Goal: Task Accomplishment & Management: Use online tool/utility

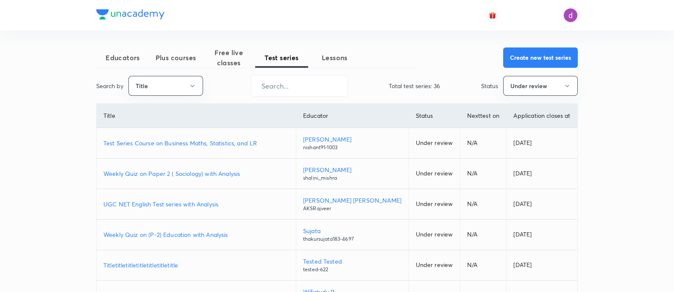
click at [198, 61] on span "Plus courses" at bounding box center [175, 58] width 53 height 10
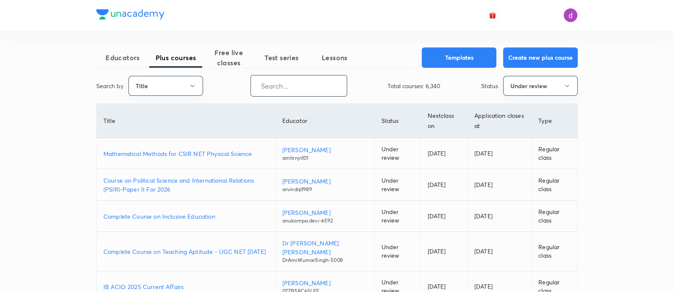
click at [276, 87] on input "text" at bounding box center [299, 86] width 96 height 22
paste input "Complete Agriculture Optional for IAS/IFOS Exam 2026/27"
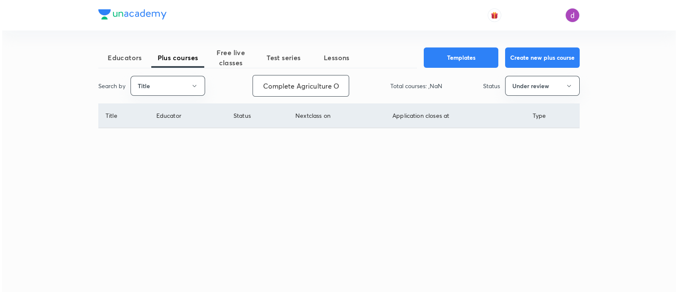
scroll to position [0, 111]
type input "Complete Agriculture Optional for IAS/IFOS Exam 2026/27"
click at [524, 90] on button "Under review" at bounding box center [542, 86] width 75 height 20
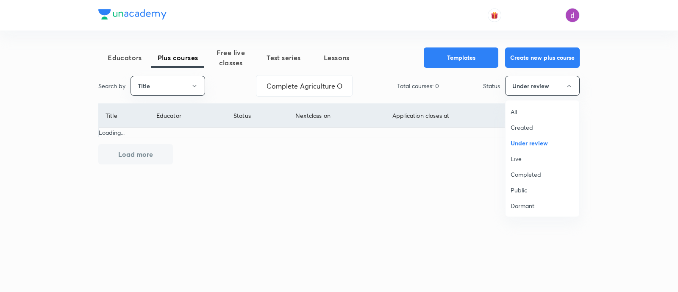
click at [521, 110] on span "All" at bounding box center [543, 111] width 64 height 9
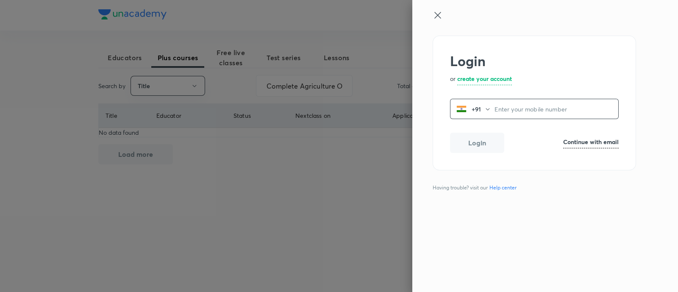
click at [571, 141] on h6 "Continue with email" at bounding box center [591, 141] width 56 height 9
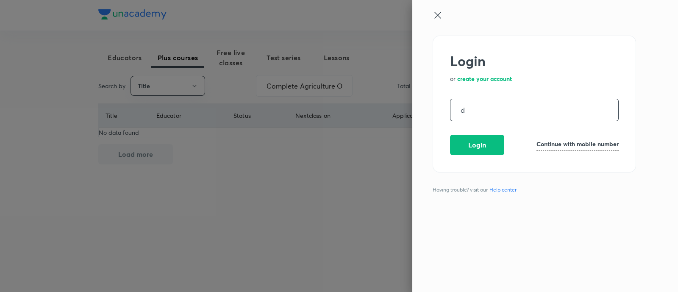
type input "d"
type input "choppa.divyarani@unacademy.com"
click at [484, 145] on button "Login" at bounding box center [477, 144] width 54 height 20
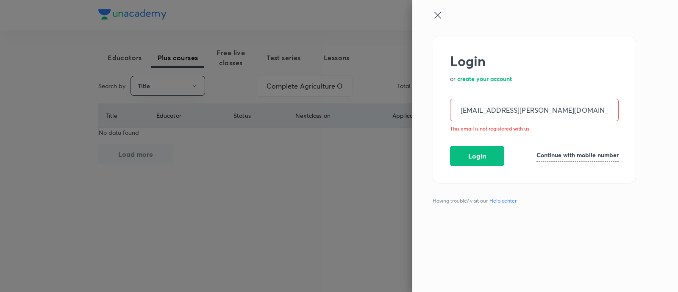
click at [437, 18] on icon at bounding box center [438, 15] width 10 height 10
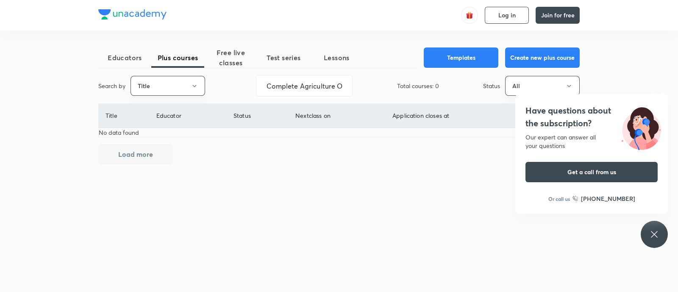
click at [278, 66] on button "Test series" at bounding box center [283, 57] width 53 height 20
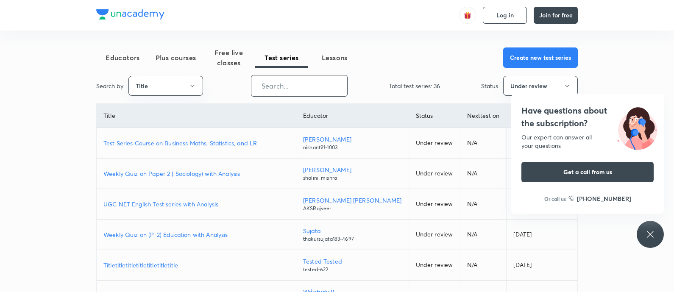
click at [289, 92] on input "text" at bounding box center [299, 86] width 96 height 22
paste input "Iconic Answer Writing Program (Learner's Choice)"
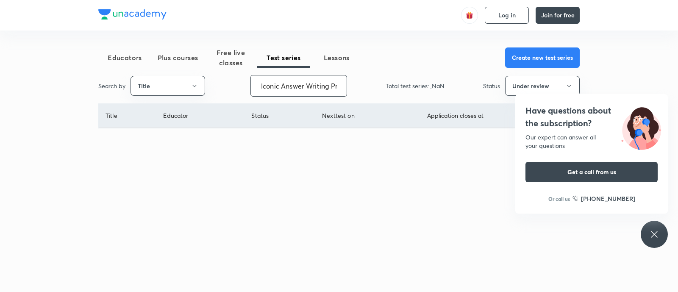
scroll to position [0, 82]
type input "Iconic Answer Writing Program (Learner's Choice)"
click at [519, 84] on button "Under review" at bounding box center [542, 86] width 75 height 20
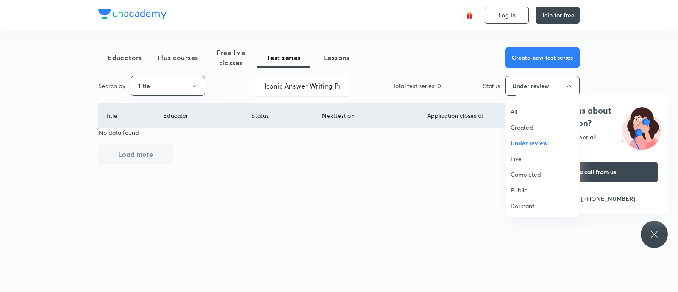
click at [512, 109] on span "All" at bounding box center [543, 111] width 64 height 9
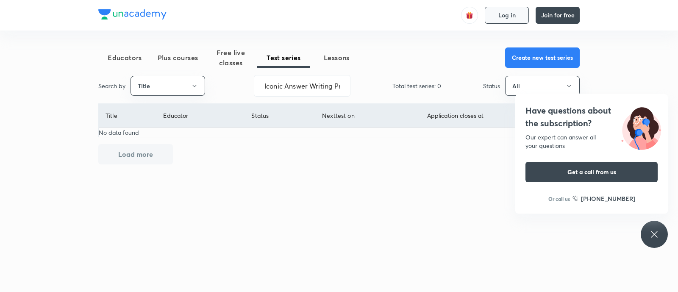
click at [520, 11] on button "Log in" at bounding box center [507, 15] width 44 height 17
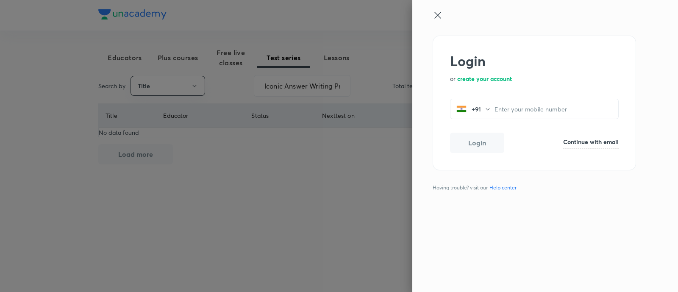
click at [576, 141] on h6 "Continue with email" at bounding box center [591, 141] width 56 height 9
paste input "divyarani.choppa@unacademy.com"
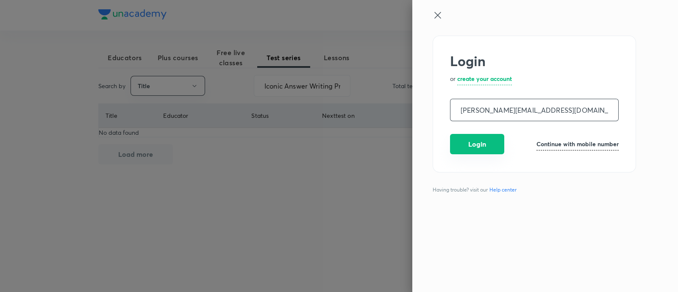
type input "divyarani.choppa@unacademy.com"
click at [473, 141] on button "Login" at bounding box center [477, 144] width 54 height 20
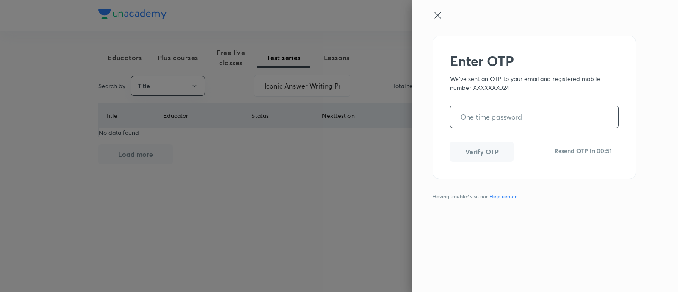
paste input "794253"
type input "794253"
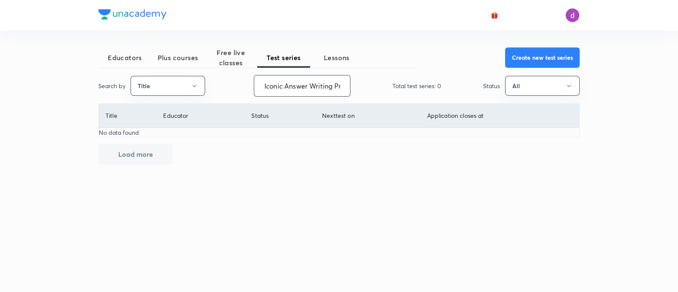
click at [336, 86] on input "Iconic Answer Writing Program (Learner's Choice)" at bounding box center [302, 86] width 96 height 22
click at [286, 86] on input "Iconic Answer Writing Program (Learner's Choice)" at bounding box center [302, 86] width 96 height 22
click at [187, 87] on button "Title" at bounding box center [168, 86] width 75 height 20
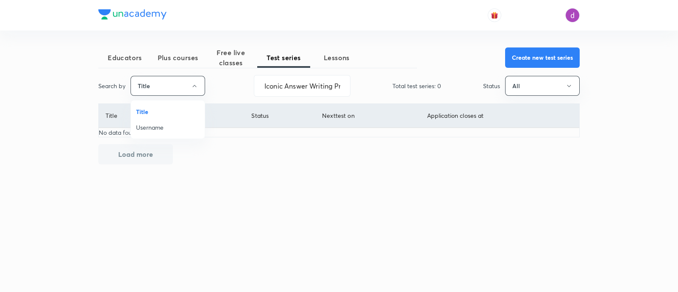
click at [156, 112] on span "Title" at bounding box center [168, 111] width 64 height 9
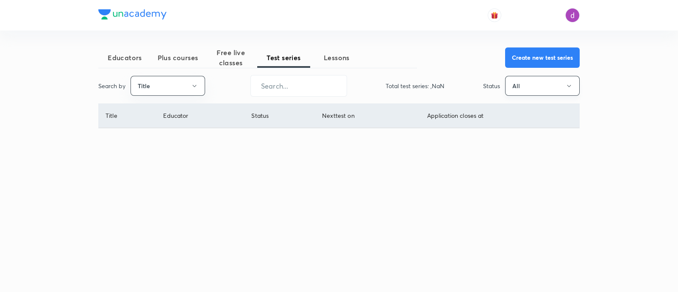
click at [534, 93] on button "All" at bounding box center [542, 86] width 75 height 20
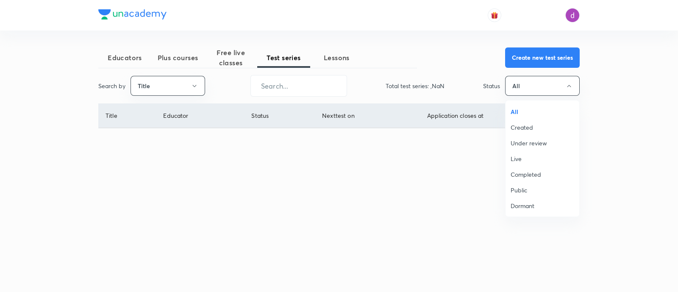
click at [518, 107] on span "All" at bounding box center [543, 111] width 64 height 9
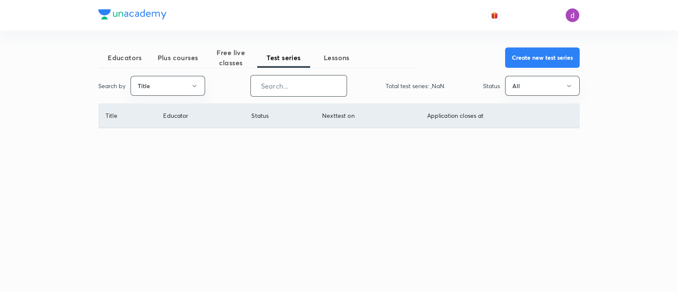
click at [323, 85] on input "text" at bounding box center [299, 86] width 96 height 22
paste input "Iconic Answer Writing Program (Learner's Choice)"
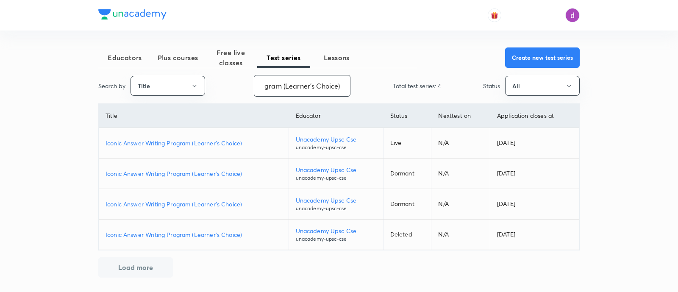
click at [171, 144] on p "Iconic Answer Writing Program (Learner's Choice)" at bounding box center [194, 143] width 176 height 9
click at [298, 82] on input "Iconic Answer Writing Program (Learner's Choice)" at bounding box center [302, 86] width 96 height 22
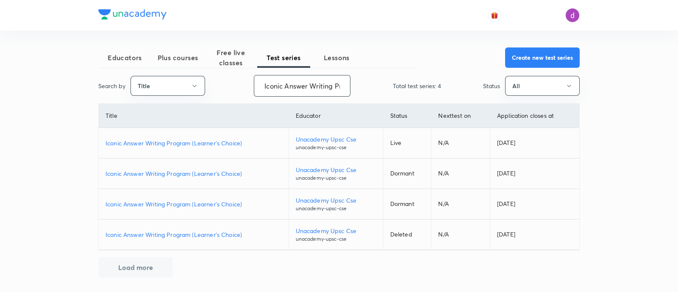
click at [298, 82] on input "Iconic Answer Writing Program (Learner's Choice)" at bounding box center [302, 86] width 96 height 22
paste input "Mrunal’s Economy for UPSC Mains-2026 Test Series (QEP7-Economy"
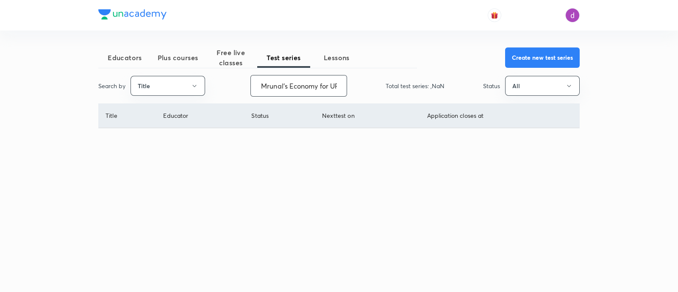
scroll to position [0, 143]
type input "Mrunal’s Economy for UPSC Mains-2026 Test Series (QEP7-Economy)"
click at [191, 91] on button "Title" at bounding box center [168, 86] width 75 height 20
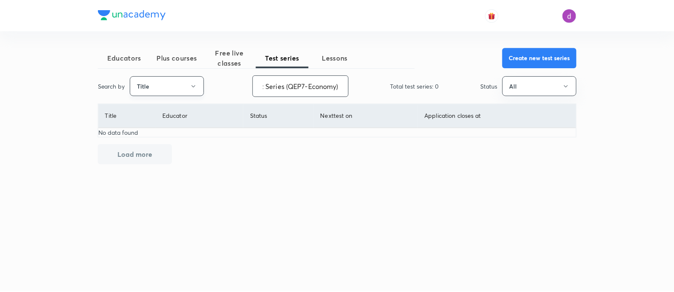
scroll to position [0, 0]
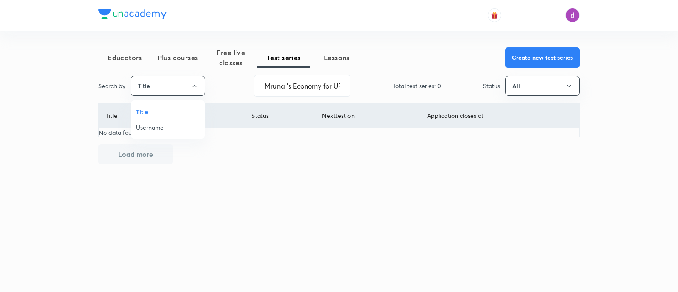
click at [158, 127] on span "Username" at bounding box center [168, 127] width 64 height 9
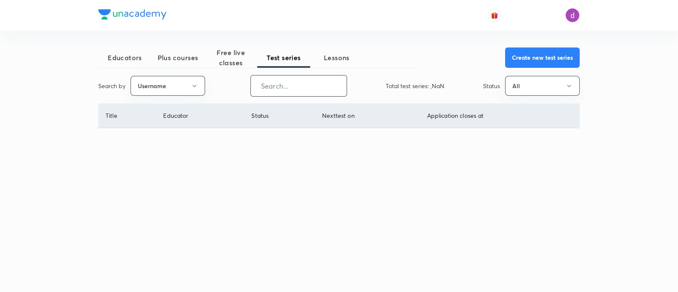
click at [287, 92] on input "text" at bounding box center [299, 86] width 96 height 22
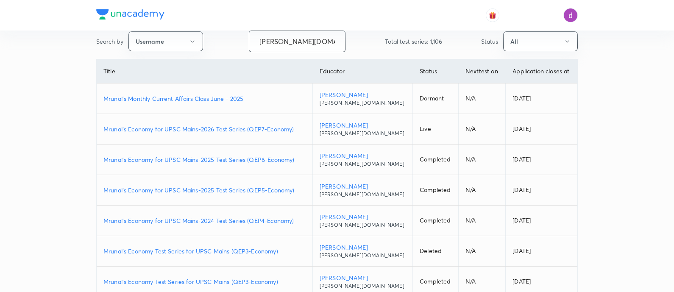
scroll to position [44, 0]
click at [270, 131] on p "Mrunal’s Economy for UPSC Mains-2026 Test Series (QEP7-Economy)" at bounding box center [204, 129] width 202 height 9
click at [294, 45] on input "mrunal.org" at bounding box center [297, 42] width 96 height 22
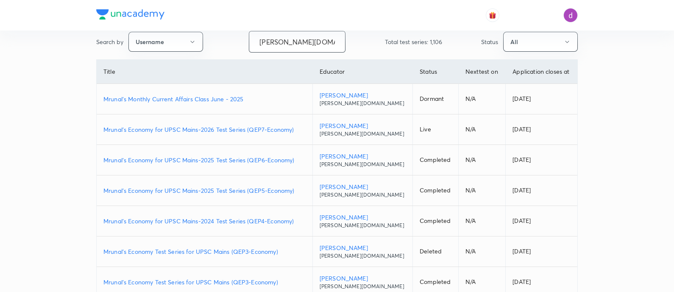
paste input "Daily GS Answer Writing Practice (Iconic)"
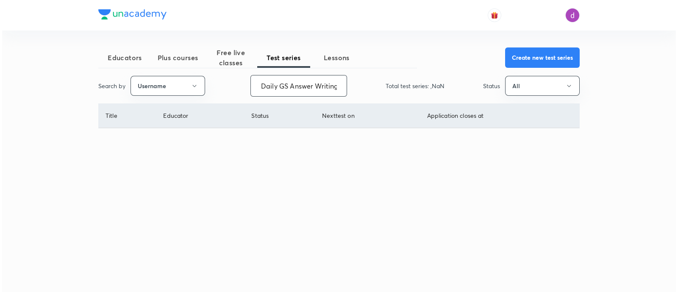
scroll to position [0, 55]
type input "Daily GS Answer Writing Practice (Iconic)"
click at [174, 89] on button "Username" at bounding box center [168, 86] width 75 height 20
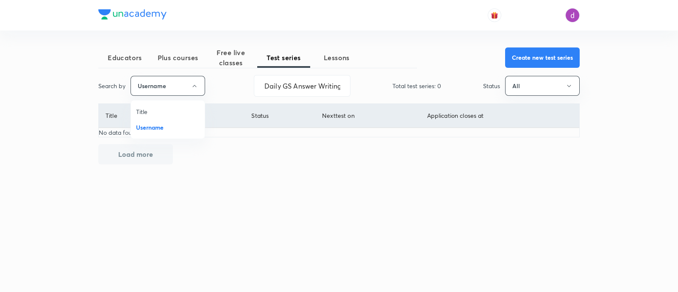
click at [163, 111] on span "Title" at bounding box center [168, 111] width 64 height 9
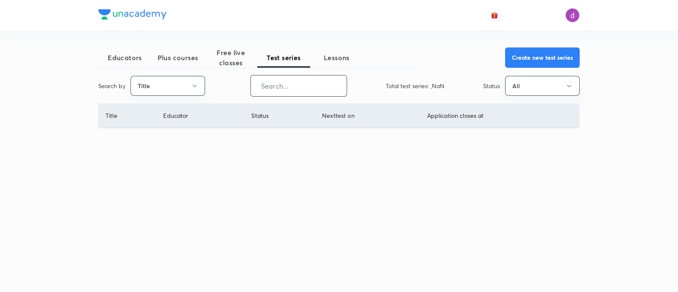
click at [266, 86] on input "text" at bounding box center [299, 86] width 96 height 22
paste input "Daily GS Answer Writing Practice (Iconic)"
type input "Daily GS Answer Writing Practice (Iconic)"
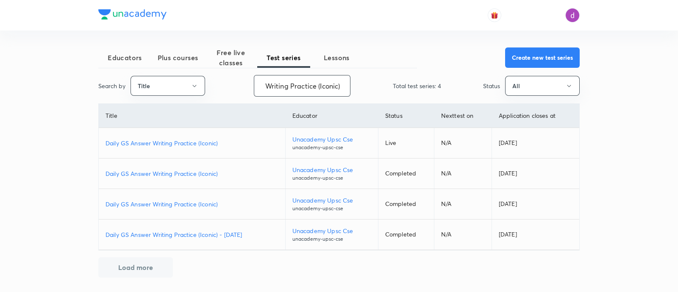
click at [160, 144] on p "Daily GS Answer Writing Practice (Iconic)" at bounding box center [192, 143] width 173 height 9
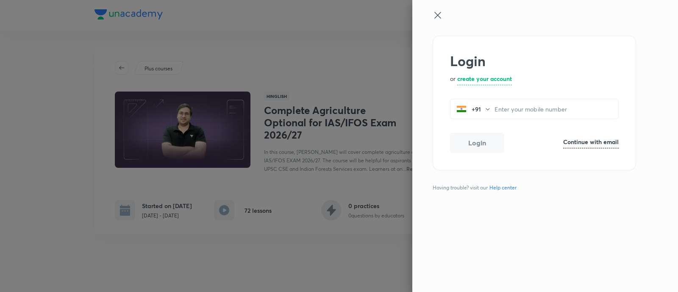
click at [437, 10] on icon at bounding box center [438, 15] width 10 height 10
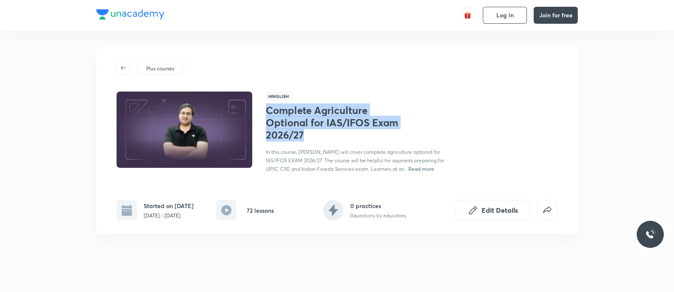
drag, startPoint x: 267, startPoint y: 109, endPoint x: 314, endPoint y: 139, distance: 55.7
click at [314, 139] on h1 "Complete Agriculture Optional for IAS/IFOS Exam 2026/27" at bounding box center [335, 122] width 139 height 36
copy h1 "Complete Agriculture Optional for IAS/IFOS Exam 2026/27"
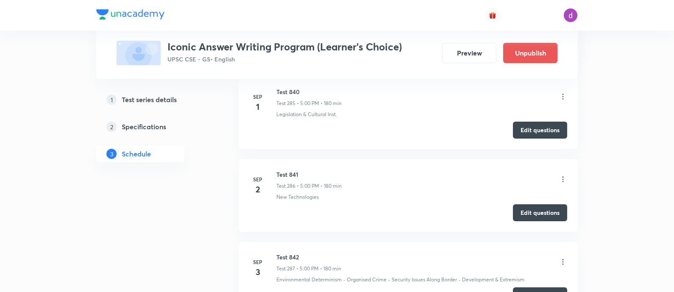
scroll to position [23996, 0]
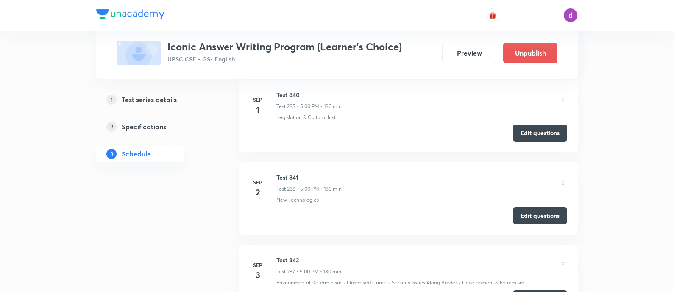
click at [564, 261] on icon at bounding box center [563, 265] width 8 height 8
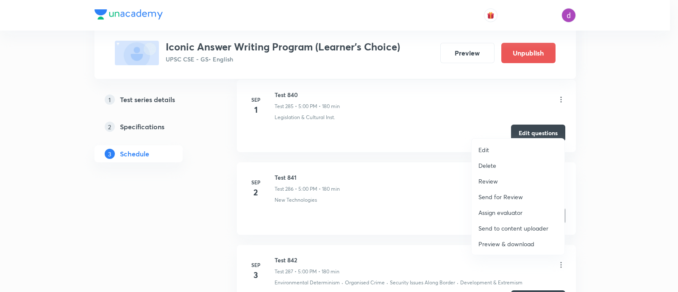
click at [504, 209] on p "Assign evaluator" at bounding box center [501, 212] width 44 height 9
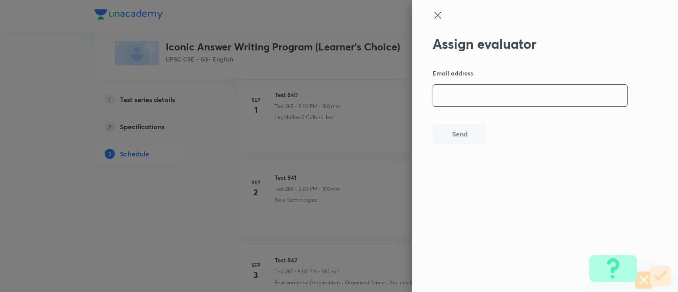
click at [528, 100] on input "email" at bounding box center [530, 96] width 194 height 22
paste input "[EMAIL_ADDRESS][DOMAIN_NAME]"
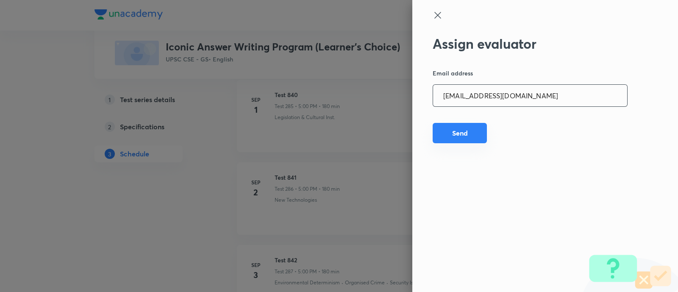
type input "[EMAIL_ADDRESS][DOMAIN_NAME]"
click at [453, 134] on button "Send" at bounding box center [460, 133] width 54 height 20
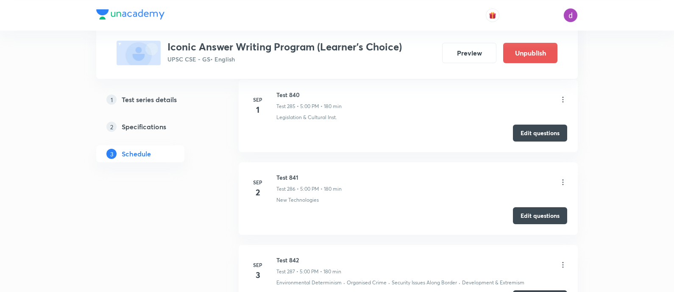
click at [564, 261] on icon at bounding box center [563, 265] width 8 height 8
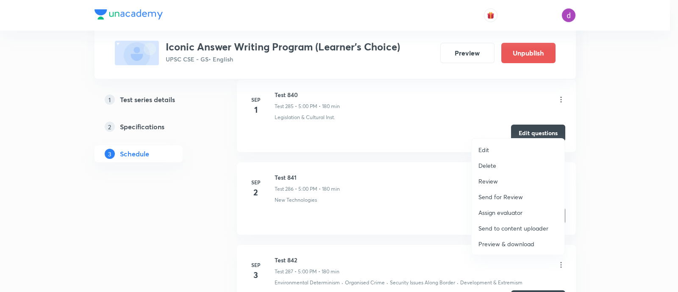
click at [504, 211] on p "Assign evaluator" at bounding box center [501, 212] width 44 height 9
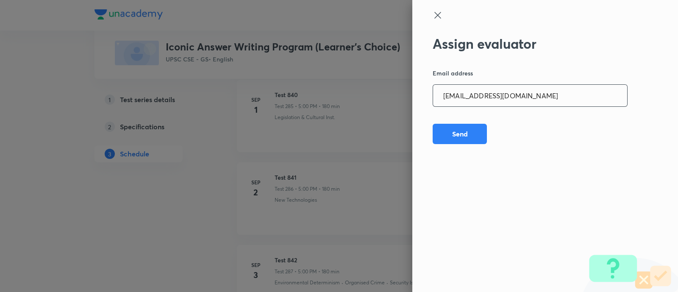
click at [518, 100] on input "[EMAIL_ADDRESS][DOMAIN_NAME]" at bounding box center [530, 96] width 194 height 22
paste input "adv.akash.kumar.pandey@g"
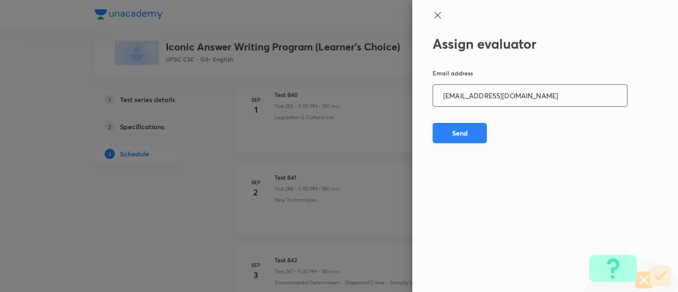
type input "[EMAIL_ADDRESS][DOMAIN_NAME]"
click at [452, 130] on button "Send" at bounding box center [460, 133] width 54 height 20
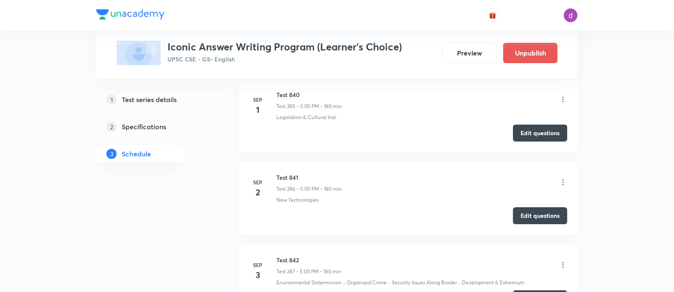
click at [559, 261] on icon at bounding box center [563, 265] width 8 height 8
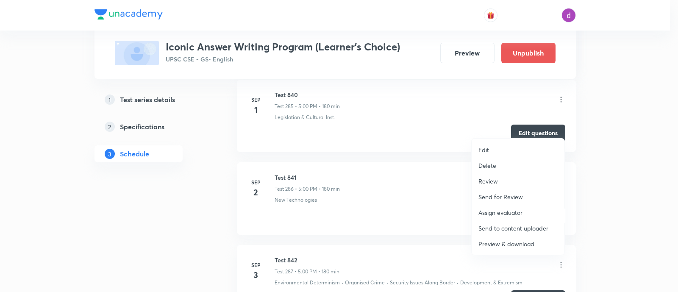
click at [496, 211] on p "Assign evaluator" at bounding box center [501, 212] width 44 height 9
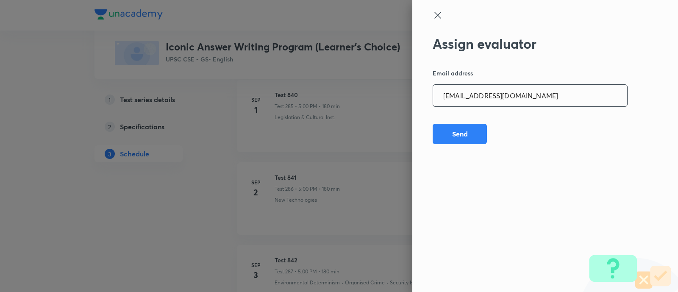
click at [554, 98] on input "[EMAIL_ADDRESS][DOMAIN_NAME]" at bounding box center [530, 96] width 194 height 22
paste input "[PERSON_NAME].ald17"
type input "[PERSON_NAME][EMAIL_ADDRESS][DOMAIN_NAME]"
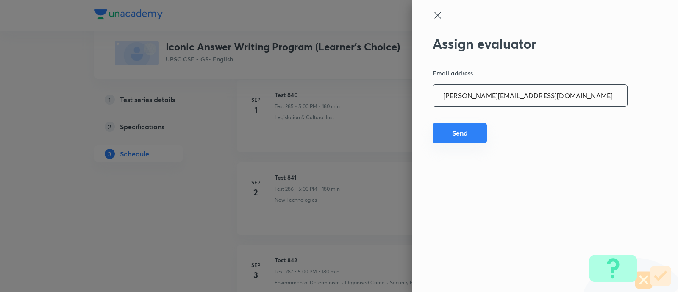
click at [468, 128] on button "Send" at bounding box center [460, 133] width 54 height 20
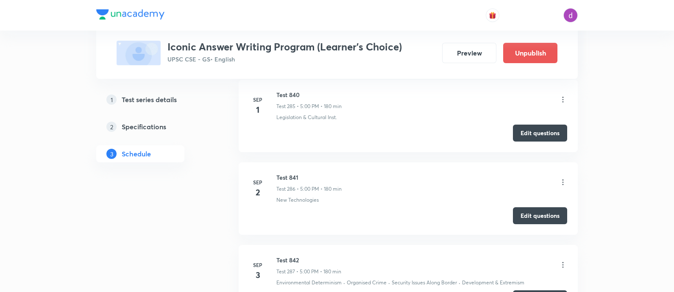
click at [563, 261] on icon at bounding box center [563, 265] width 8 height 8
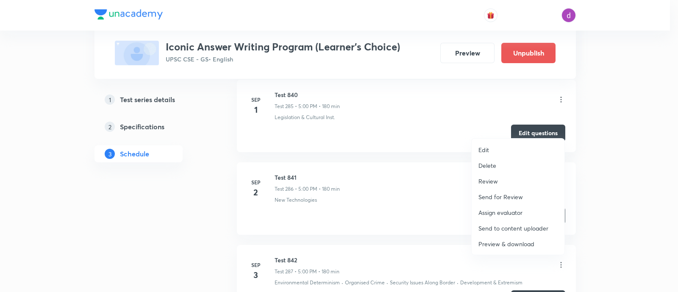
click at [498, 210] on p "Assign evaluator" at bounding box center [501, 212] width 44 height 9
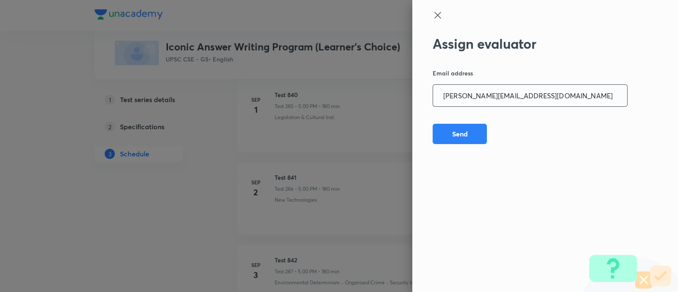
click at [540, 92] on input "[PERSON_NAME][EMAIL_ADDRESS][DOMAIN_NAME]" at bounding box center [530, 96] width 194 height 22
paste input "sagarhirave4"
type input "[EMAIL_ADDRESS][DOMAIN_NAME]"
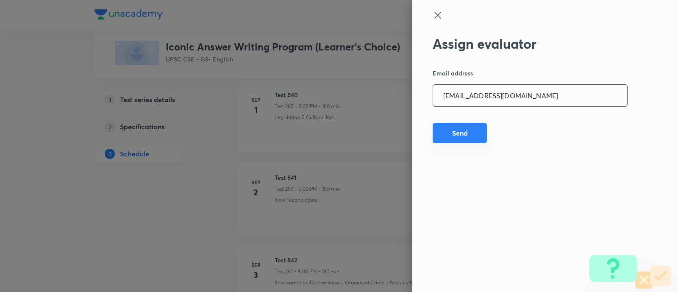
click at [466, 128] on button "Send" at bounding box center [460, 133] width 54 height 20
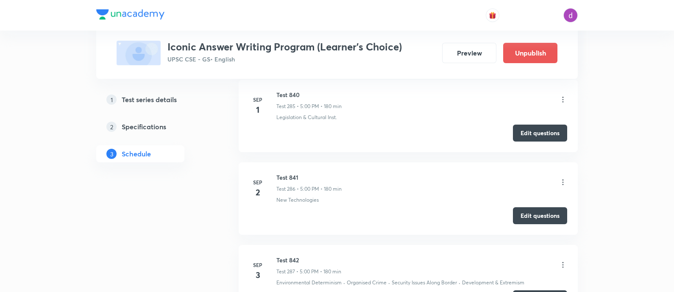
click at [561, 261] on icon at bounding box center [563, 265] width 8 height 8
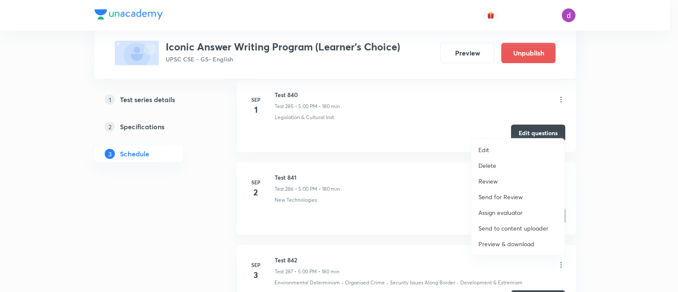
click at [502, 212] on p "Assign evaluator" at bounding box center [501, 212] width 44 height 9
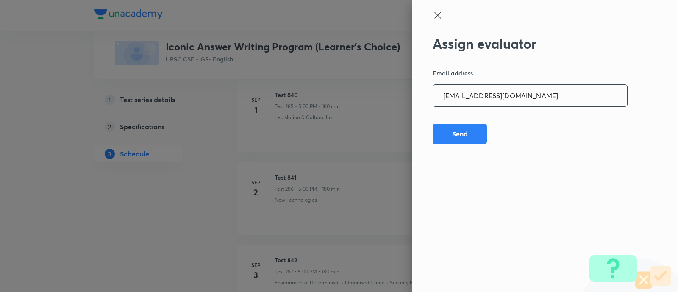
click at [533, 98] on input "[EMAIL_ADDRESS][DOMAIN_NAME]" at bounding box center [530, 96] width 194 height 22
paste input "kkshubham23"
type input "[EMAIL_ADDRESS][DOMAIN_NAME]"
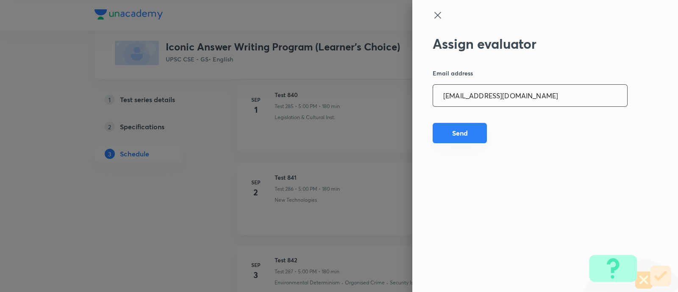
click at [469, 125] on button "Send" at bounding box center [460, 133] width 54 height 20
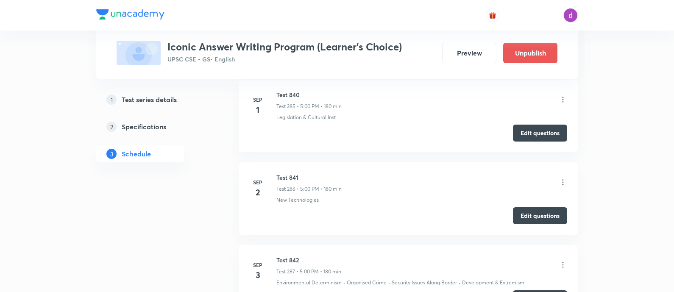
click at [562, 262] on icon at bounding box center [562, 265] width 1 height 6
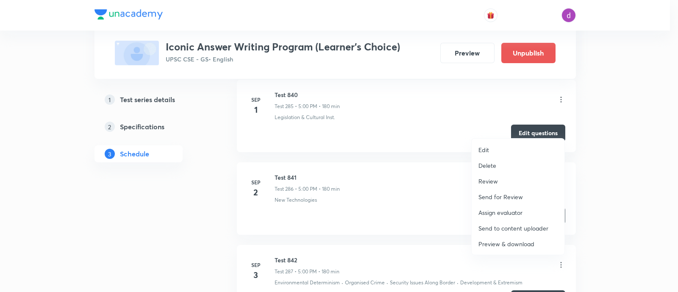
click at [490, 211] on p "Assign evaluator" at bounding box center [501, 212] width 44 height 9
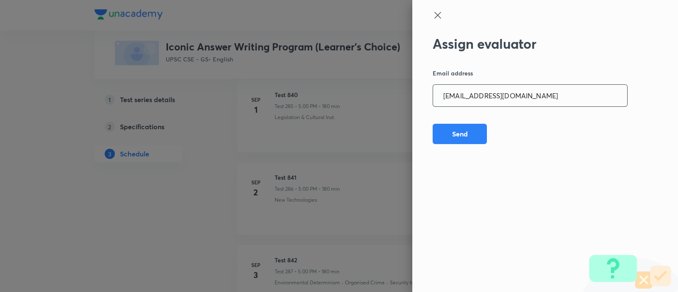
click at [529, 100] on input "[EMAIL_ADDRESS][DOMAIN_NAME]" at bounding box center [530, 96] width 194 height 22
paste input "opawar10"
type input "[EMAIL_ADDRESS][DOMAIN_NAME]"
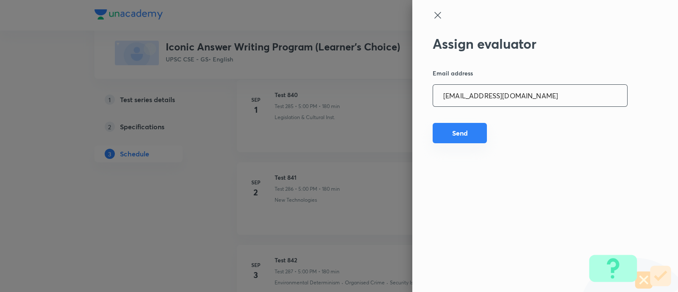
click at [455, 131] on button "Send" at bounding box center [460, 133] width 54 height 20
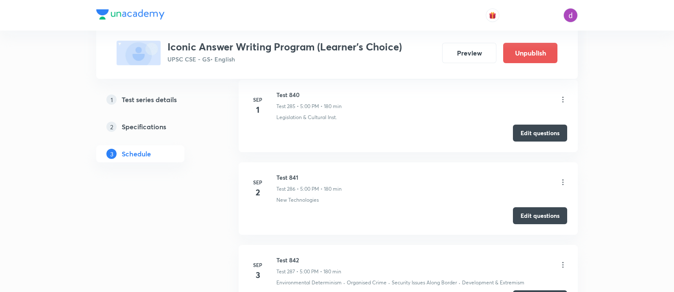
click at [564, 261] on icon at bounding box center [563, 265] width 8 height 8
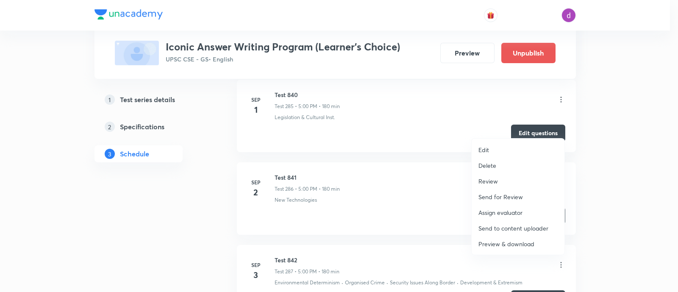
click at [496, 209] on p "Assign evaluator" at bounding box center [501, 212] width 44 height 9
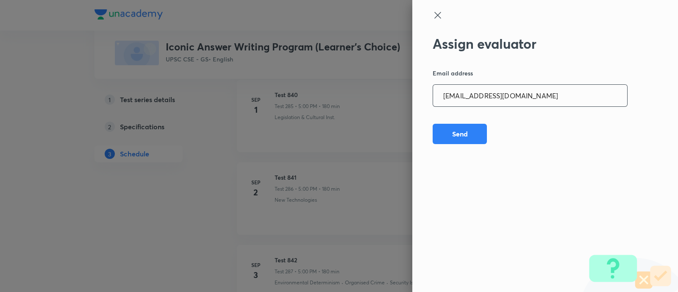
click at [532, 92] on input "[EMAIL_ADDRESS][DOMAIN_NAME]" at bounding box center [530, 96] width 194 height 22
paste input "garimasaharan21"
type input "[EMAIL_ADDRESS][DOMAIN_NAME]"
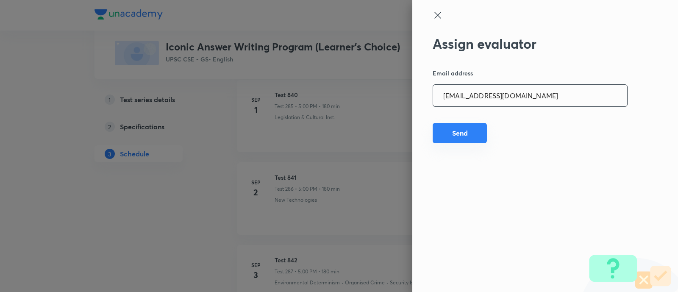
click at [458, 136] on button "Send" at bounding box center [460, 133] width 54 height 20
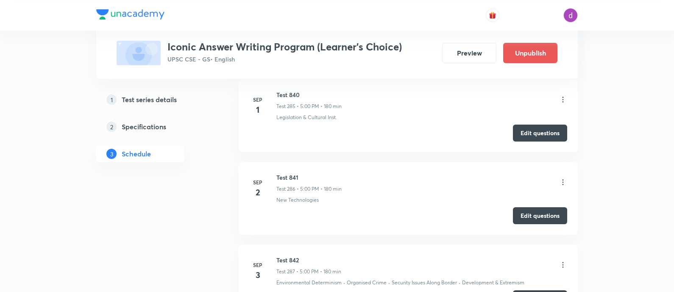
click at [562, 261] on icon at bounding box center [563, 265] width 8 height 8
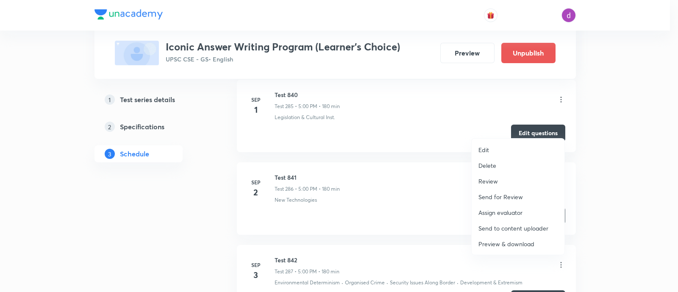
click at [495, 210] on p "Assign evaluator" at bounding box center [501, 212] width 44 height 9
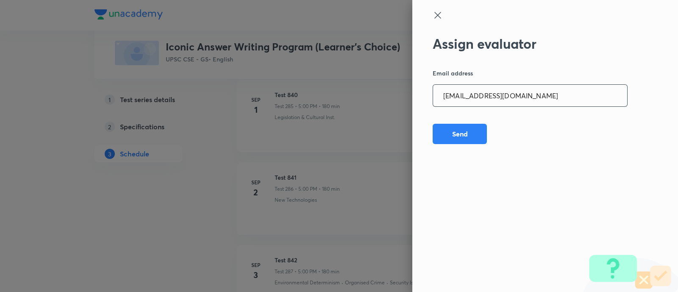
click at [514, 100] on input "[EMAIL_ADDRESS][DOMAIN_NAME]" at bounding box center [530, 96] width 194 height 22
paste input "amrimaji97"
type input "[EMAIL_ADDRESS][DOMAIN_NAME]"
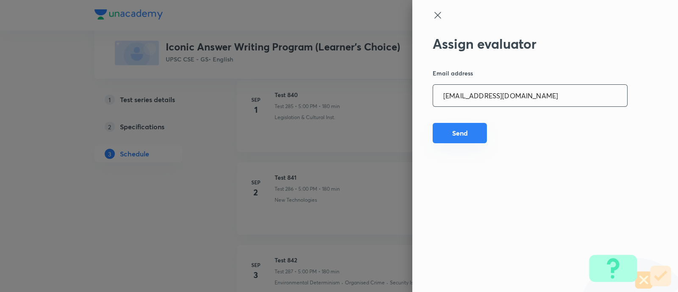
click at [448, 136] on button "Send" at bounding box center [460, 133] width 54 height 20
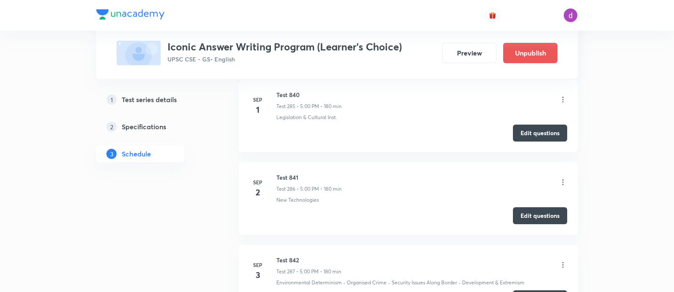
click at [563, 261] on icon at bounding box center [563, 265] width 8 height 8
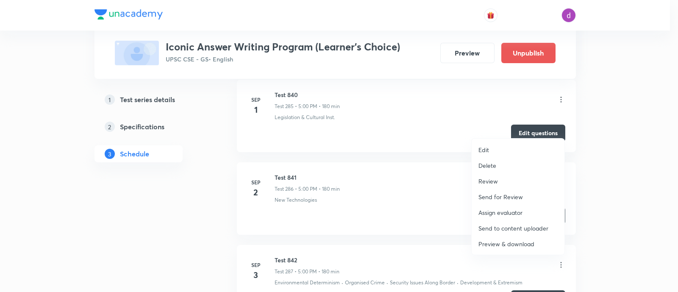
click at [488, 209] on p "Assign evaluator" at bounding box center [501, 212] width 44 height 9
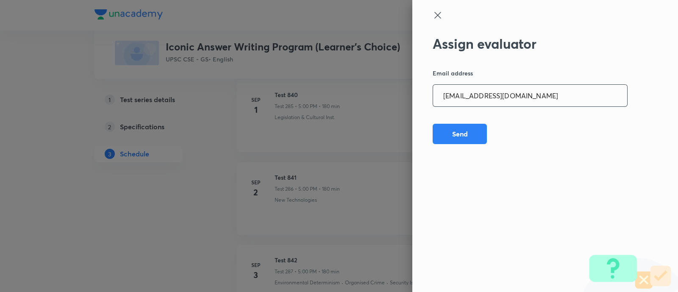
click at [522, 101] on input "[EMAIL_ADDRESS][DOMAIN_NAME]" at bounding box center [530, 96] width 194 height 22
paste input "sanjivkumarbagree"
type input "[EMAIL_ADDRESS][DOMAIN_NAME]"
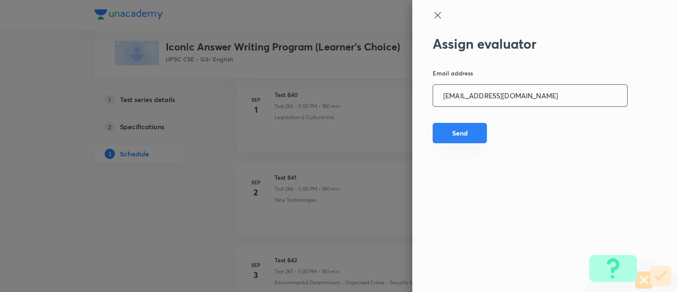
click at [455, 126] on button "Send" at bounding box center [460, 133] width 54 height 20
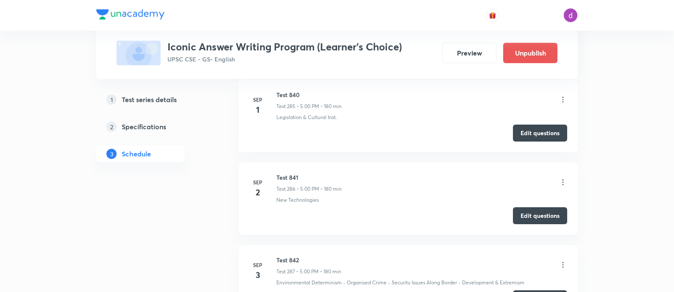
click at [562, 262] on icon at bounding box center [562, 265] width 1 height 6
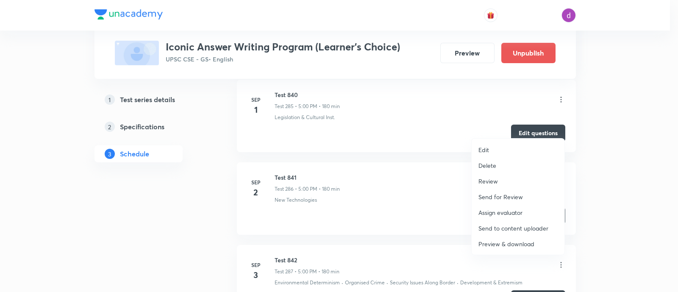
click at [502, 211] on p "Assign evaluator" at bounding box center [501, 212] width 44 height 9
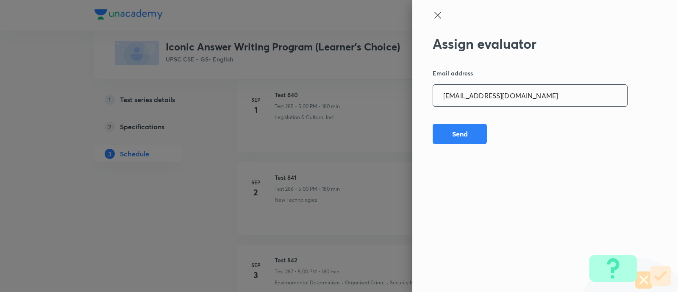
click at [551, 98] on input "[EMAIL_ADDRESS][DOMAIN_NAME]" at bounding box center [530, 96] width 194 height 22
paste input "preethihs1999"
type input "[EMAIL_ADDRESS][DOMAIN_NAME]"
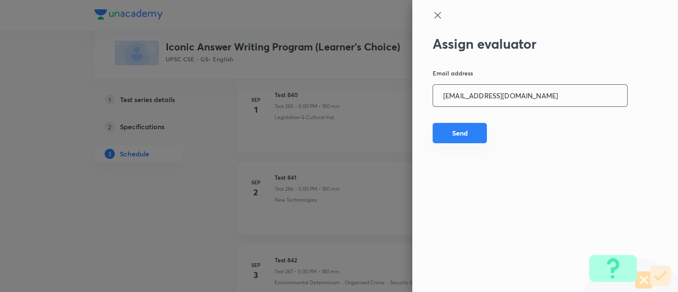
click at [468, 132] on button "Send" at bounding box center [460, 133] width 54 height 20
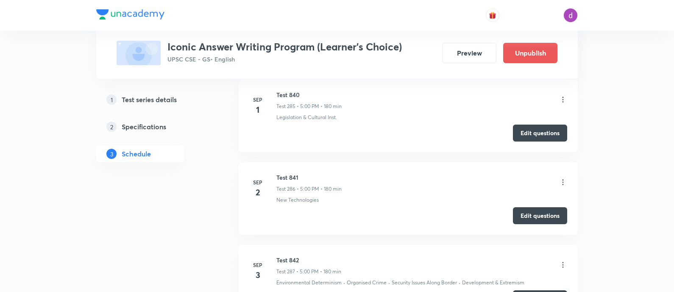
click at [563, 261] on icon at bounding box center [563, 265] width 8 height 8
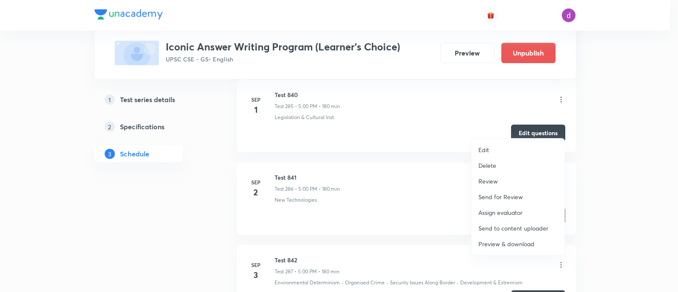
click at [504, 209] on p "Assign evaluator" at bounding box center [501, 212] width 44 height 9
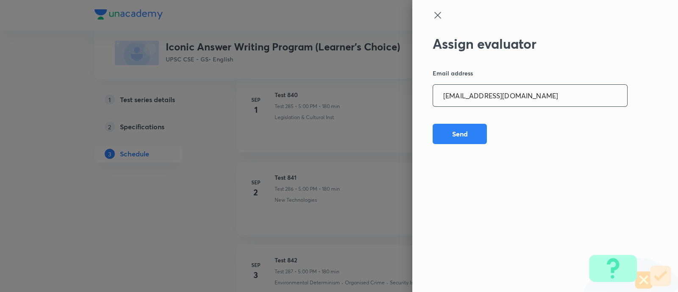
click at [532, 99] on input "[EMAIL_ADDRESS][DOMAIN_NAME]" at bounding box center [530, 96] width 194 height 22
paste input "madhusharma26506"
type input "[EMAIL_ADDRESS][DOMAIN_NAME]"
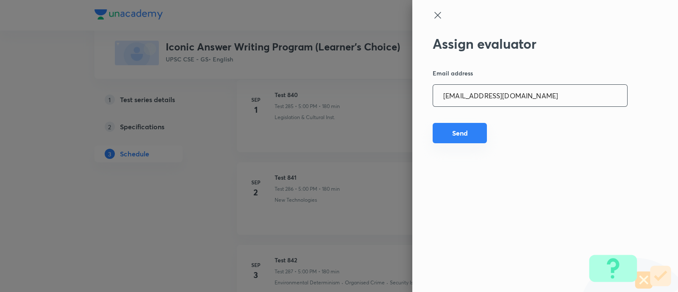
click at [448, 130] on button "Send" at bounding box center [460, 133] width 54 height 20
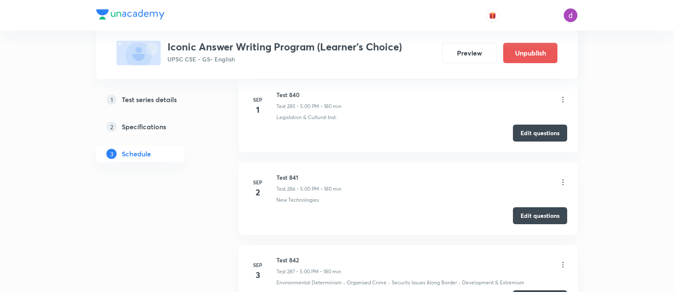
click at [564, 261] on icon at bounding box center [563, 265] width 8 height 8
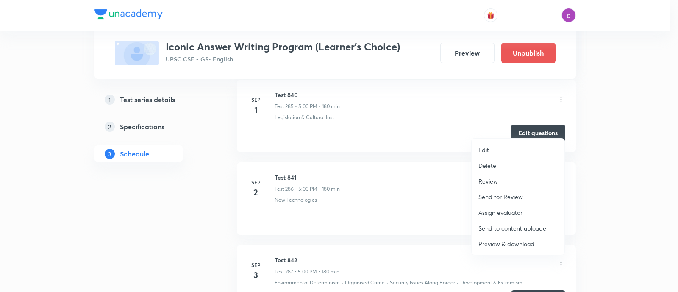
click at [503, 210] on p "Assign evaluator" at bounding box center [501, 212] width 44 height 9
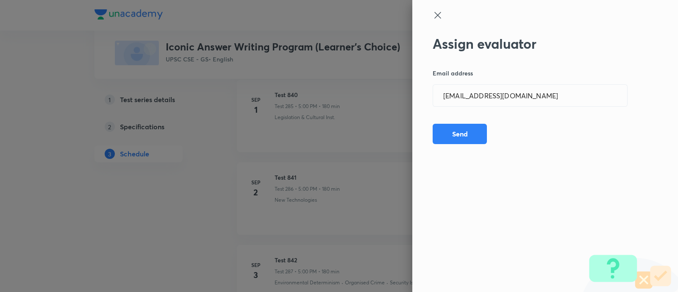
click at [544, 109] on div "Assign evaluator Email address madhusharma26506@gmail.com ​ Send" at bounding box center [545, 146] width 266 height 292
click at [552, 93] on input "[EMAIL_ADDRESS][DOMAIN_NAME]" at bounding box center [530, 96] width 194 height 22
paste input "niharikasinghchauhan125"
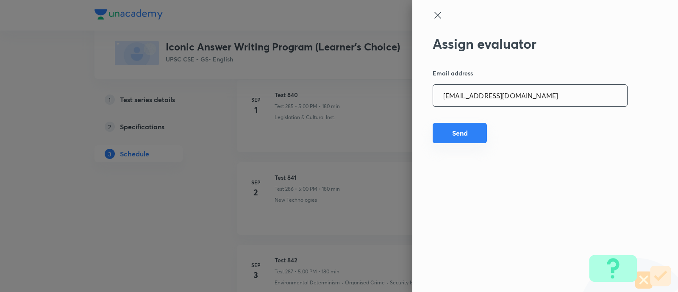
type input "[EMAIL_ADDRESS][DOMAIN_NAME]"
click at [453, 134] on button "Send" at bounding box center [460, 133] width 54 height 20
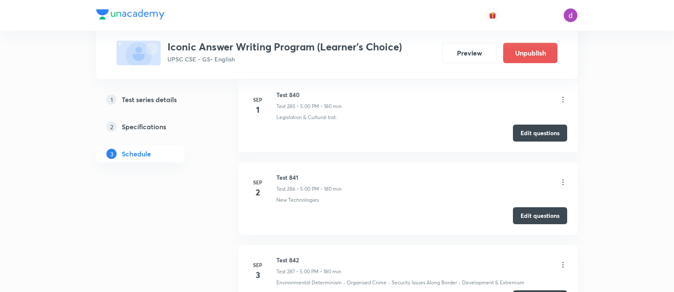
click at [563, 261] on icon at bounding box center [563, 265] width 8 height 8
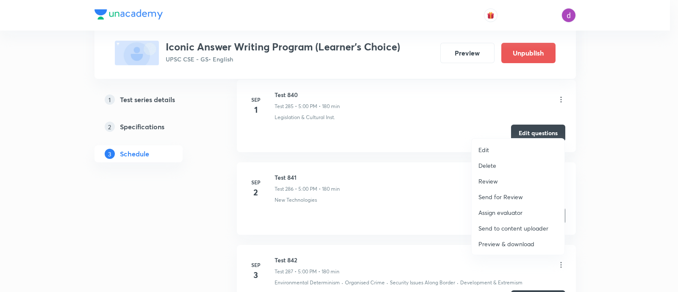
click at [497, 211] on p "Assign evaluator" at bounding box center [501, 212] width 44 height 9
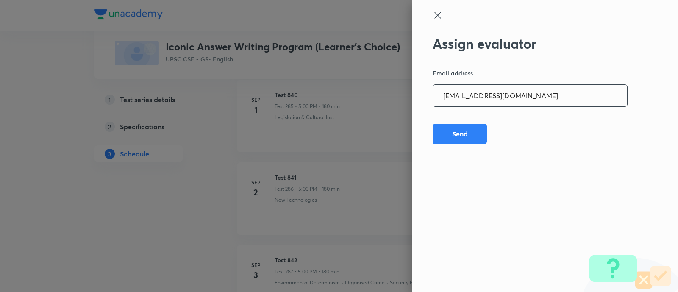
click at [559, 87] on input "[EMAIL_ADDRESS][DOMAIN_NAME]" at bounding box center [530, 96] width 194 height 22
paste input "sheetalbhambhu"
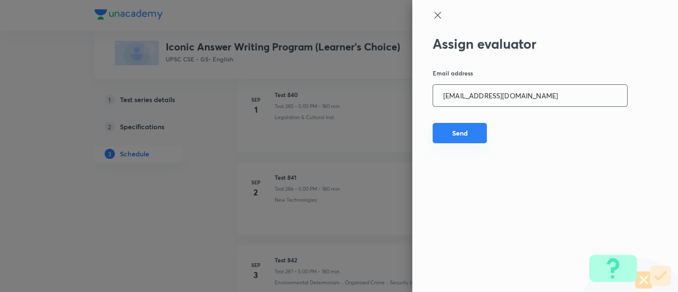
type input "[EMAIL_ADDRESS][DOMAIN_NAME]"
click at [467, 130] on button "Send" at bounding box center [460, 133] width 54 height 20
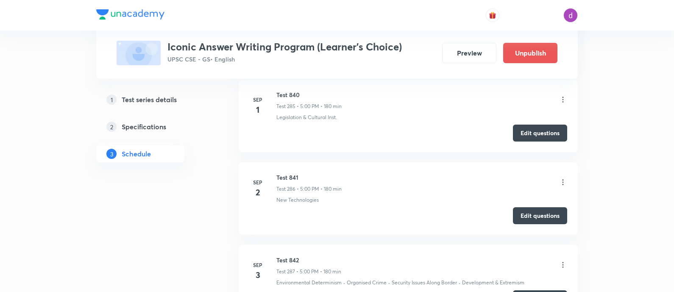
click at [564, 261] on icon at bounding box center [563, 265] width 8 height 8
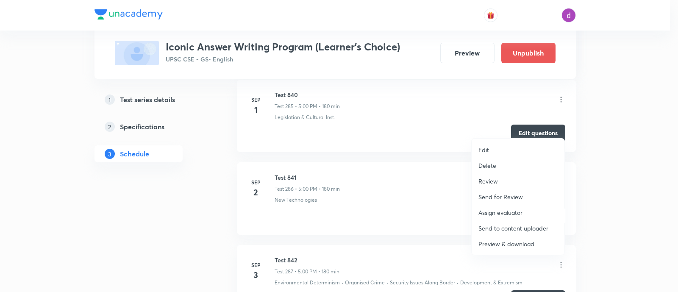
click at [494, 210] on p "Assign evaluator" at bounding box center [501, 212] width 44 height 9
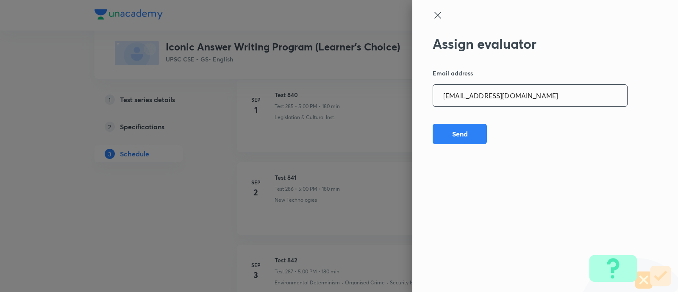
click at [553, 96] on input "[EMAIL_ADDRESS][DOMAIN_NAME]" at bounding box center [530, 96] width 194 height 22
paste input "rahulagrawal23476"
type input "[EMAIL_ADDRESS][DOMAIN_NAME]"
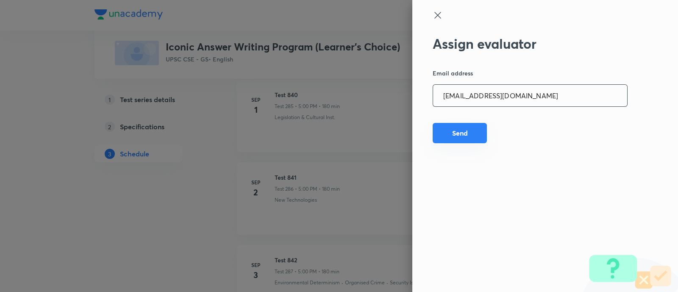
click at [464, 130] on button "Send" at bounding box center [460, 133] width 54 height 20
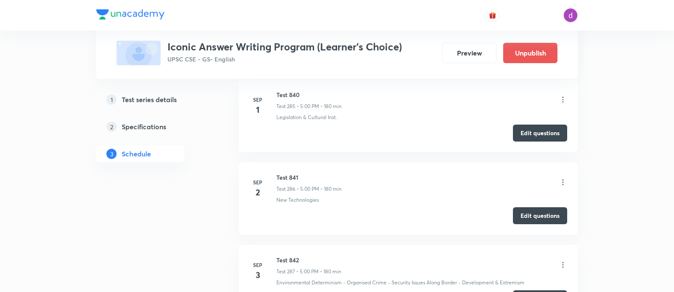
click at [563, 261] on icon at bounding box center [563, 265] width 8 height 8
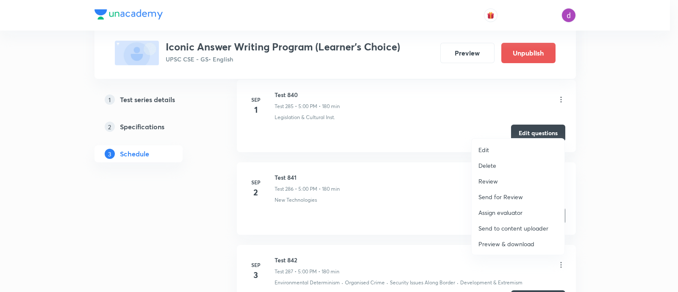
click at [500, 211] on p "Assign evaluator" at bounding box center [501, 212] width 44 height 9
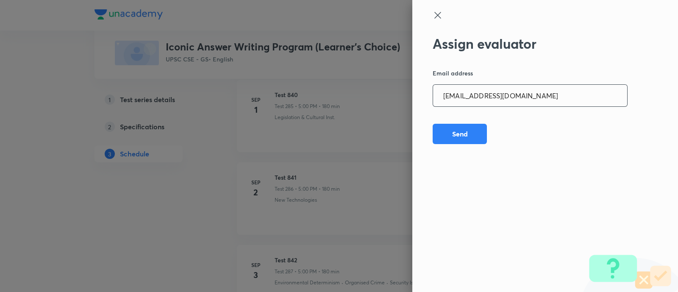
click at [535, 97] on input "[EMAIL_ADDRESS][DOMAIN_NAME]" at bounding box center [530, 96] width 194 height 22
paste input "npmainsevaluation"
type input "[EMAIL_ADDRESS][DOMAIN_NAME]"
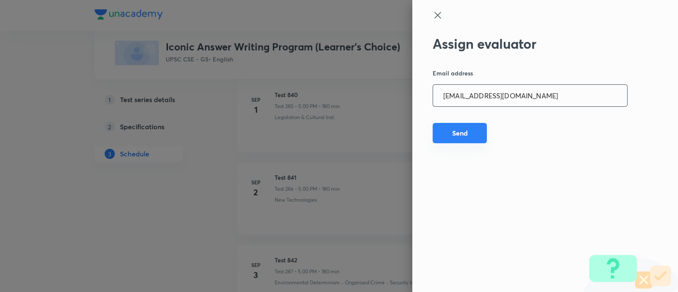
click at [454, 136] on button "Send" at bounding box center [460, 133] width 54 height 20
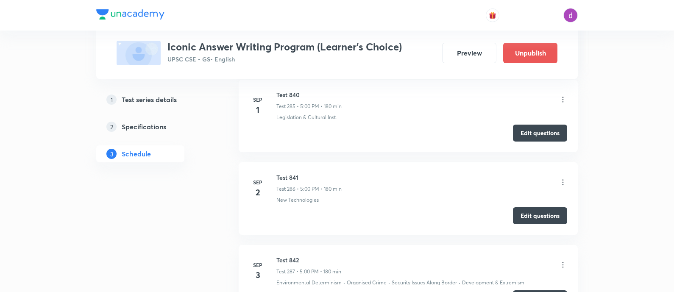
click at [562, 262] on icon at bounding box center [562, 265] width 1 height 6
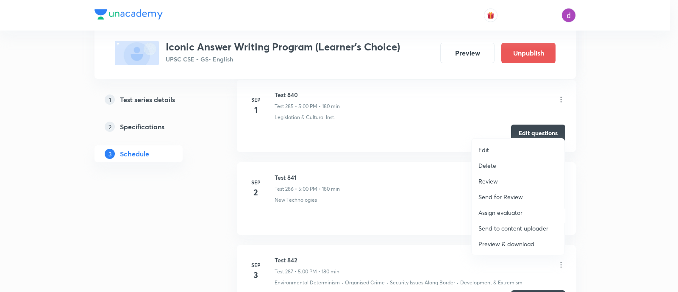
click at [498, 211] on p "Assign evaluator" at bounding box center [501, 212] width 44 height 9
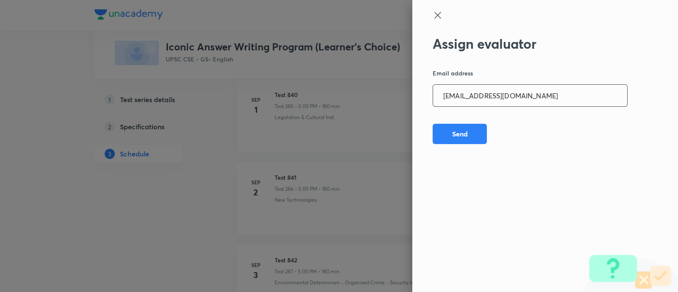
click at [551, 98] on input "[EMAIL_ADDRESS][DOMAIN_NAME]" at bounding box center [530, 96] width 194 height 22
paste input "sharuyadavias2021"
type input "[EMAIL_ADDRESS][DOMAIN_NAME]"
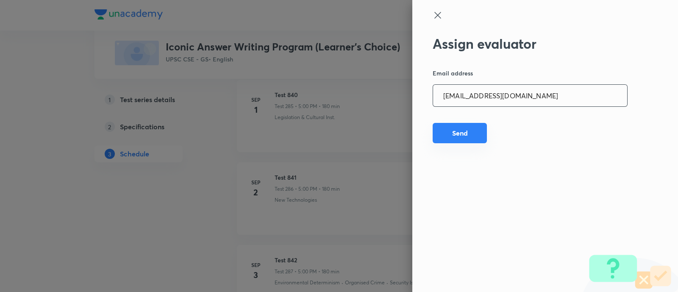
click at [464, 133] on button "Send" at bounding box center [460, 133] width 54 height 20
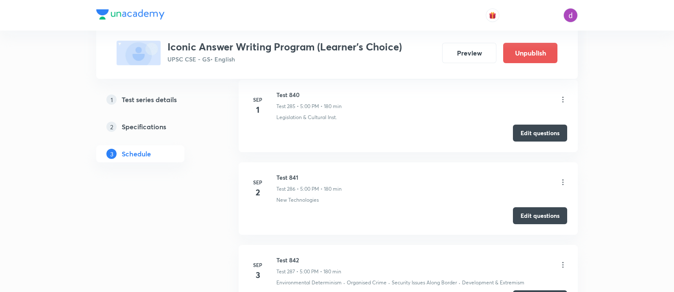
click at [561, 261] on icon at bounding box center [563, 265] width 8 height 8
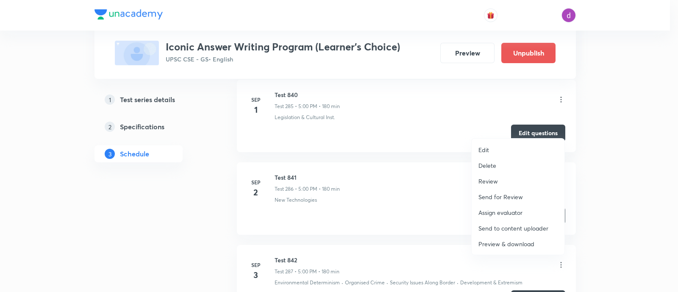
click at [493, 210] on p "Assign evaluator" at bounding box center [501, 212] width 44 height 9
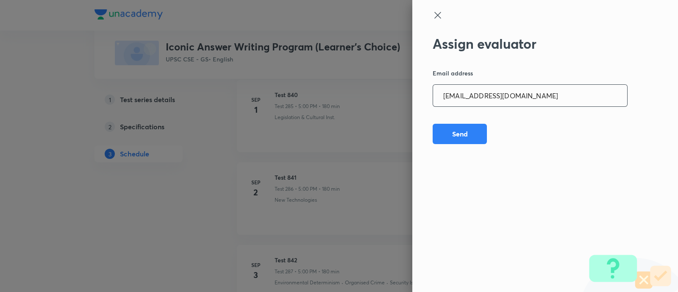
click at [525, 101] on input "[EMAIL_ADDRESS][DOMAIN_NAME]" at bounding box center [530, 96] width 194 height 22
paste input "adarshkraao"
type input "[EMAIL_ADDRESS][DOMAIN_NAME]"
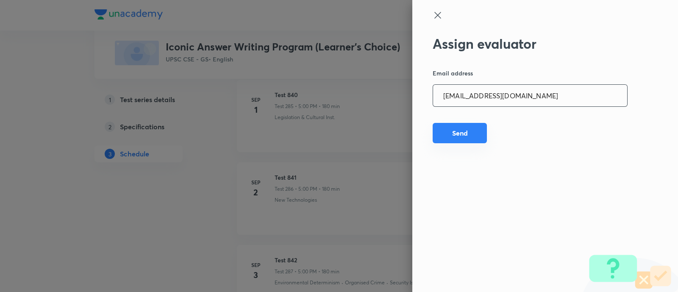
click at [473, 126] on button "Send" at bounding box center [460, 133] width 54 height 20
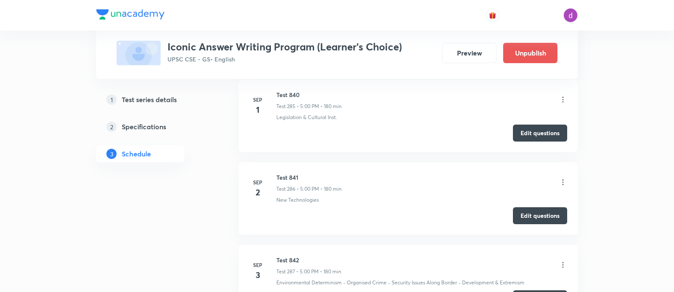
click at [565, 261] on icon at bounding box center [563, 265] width 8 height 8
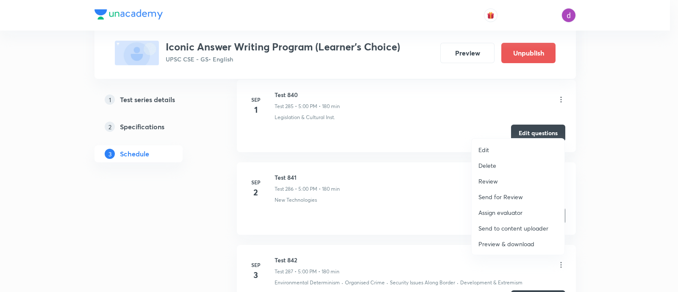
click at [508, 211] on p "Assign evaluator" at bounding box center [501, 212] width 44 height 9
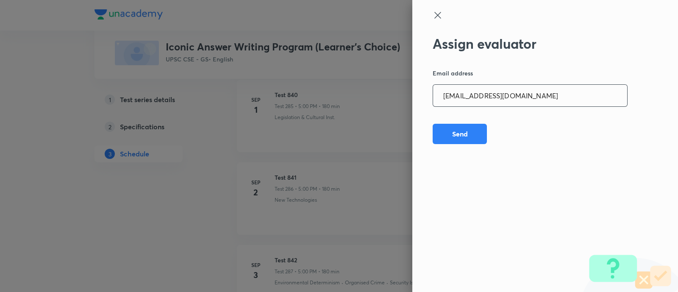
click at [550, 100] on input "[EMAIL_ADDRESS][DOMAIN_NAME]" at bounding box center [530, 96] width 194 height 22
paste input "Mailspratyush"
type input "[EMAIL_ADDRESS][DOMAIN_NAME]"
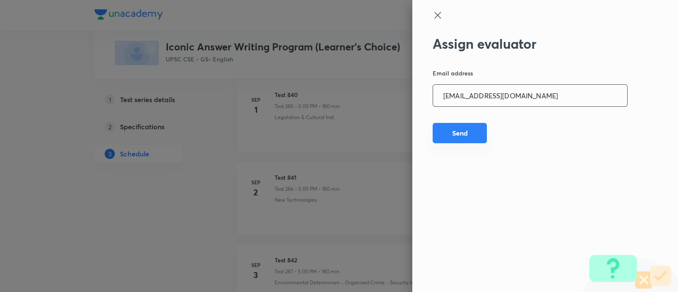
click at [470, 132] on button "Send" at bounding box center [460, 133] width 54 height 20
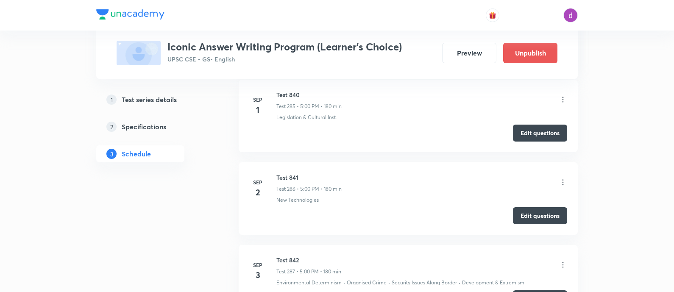
click at [291, 256] on h6 "Test 842" at bounding box center [308, 260] width 65 height 9
copy h6 "Test 842"
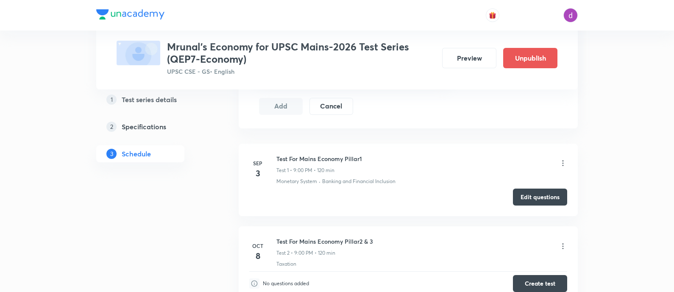
click at [560, 161] on icon at bounding box center [563, 163] width 8 height 8
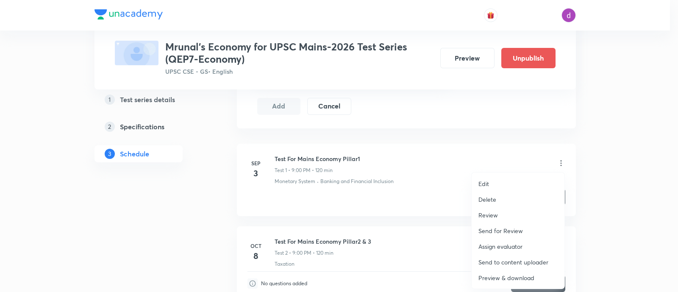
click at [502, 242] on p "Assign evaluator" at bounding box center [501, 246] width 44 height 9
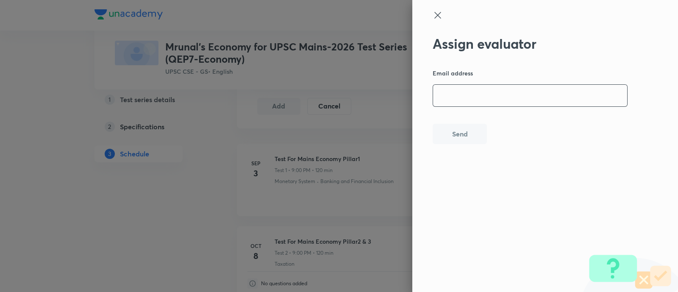
click at [500, 96] on input "email" at bounding box center [530, 96] width 194 height 22
paste input "[EMAIL_ADDRESS][DOMAIN_NAME]"
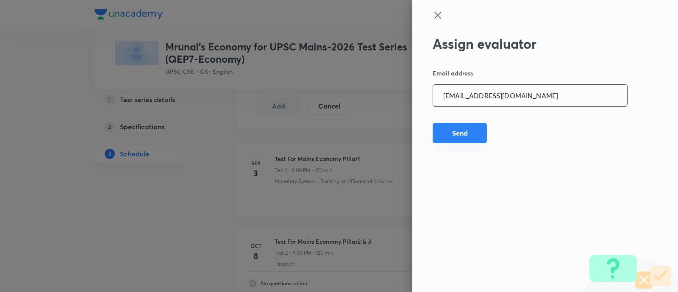
type input "[EMAIL_ADDRESS][DOMAIN_NAME]"
click at [443, 132] on button "Send" at bounding box center [460, 133] width 54 height 20
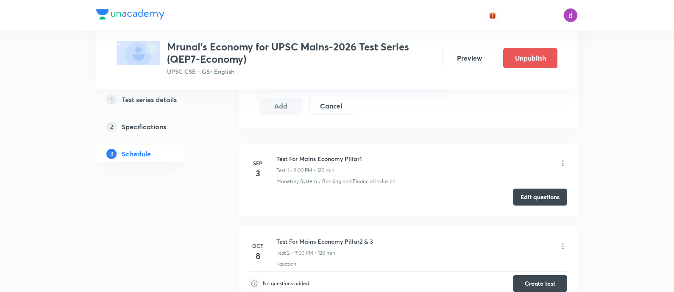
click at [562, 159] on icon at bounding box center [563, 163] width 8 height 8
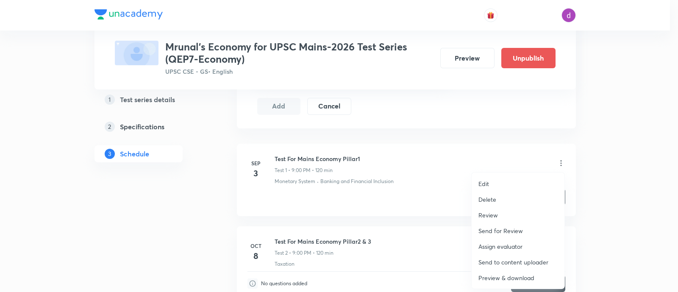
click at [490, 245] on p "Assign evaluator" at bounding box center [501, 246] width 44 height 9
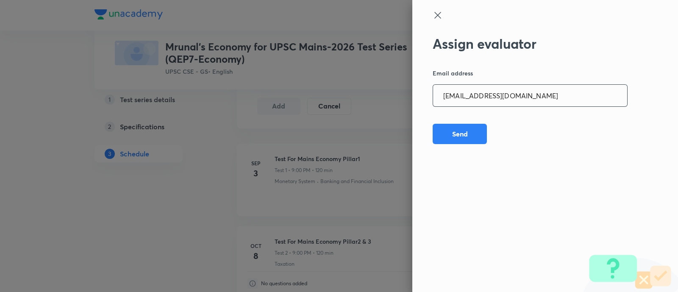
click at [537, 90] on input "[EMAIL_ADDRESS][DOMAIN_NAME]" at bounding box center [530, 96] width 194 height 22
paste input "adv.akash.kumar.pandey@g"
type input "[EMAIL_ADDRESS][DOMAIN_NAME]"
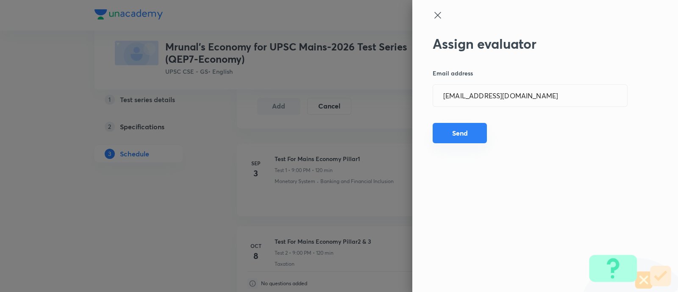
click at [458, 134] on button "Send" at bounding box center [460, 133] width 54 height 20
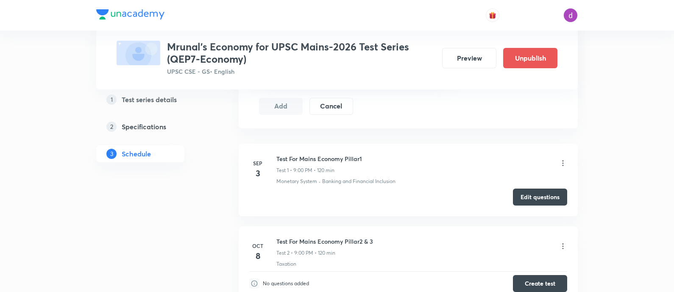
click at [562, 164] on icon at bounding box center [563, 163] width 8 height 8
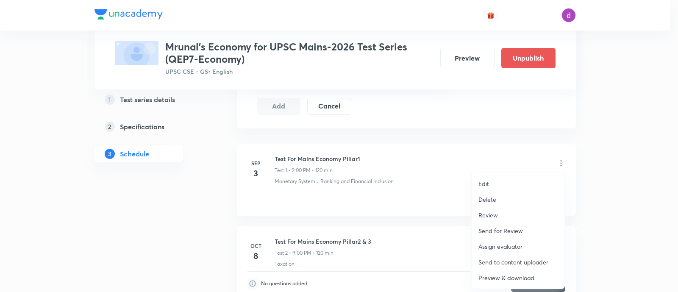
click at [503, 246] on p "Assign evaluator" at bounding box center [501, 246] width 44 height 9
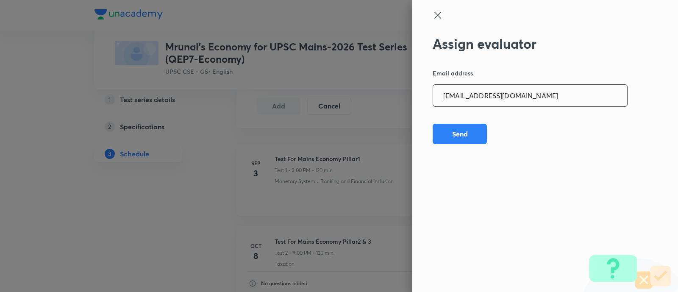
click at [572, 92] on input "[EMAIL_ADDRESS][DOMAIN_NAME]" at bounding box center [530, 96] width 194 height 22
paste input "[PERSON_NAME].ald17"
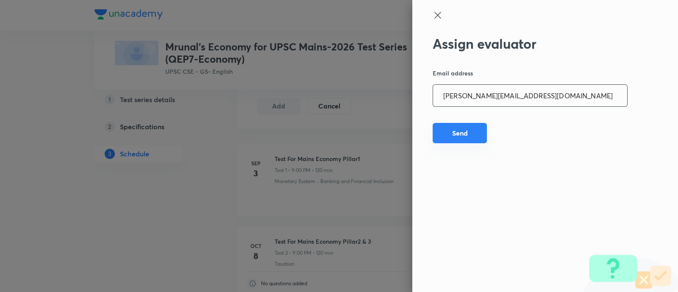
type input "[PERSON_NAME][EMAIL_ADDRESS][DOMAIN_NAME]"
click at [473, 126] on button "Send" at bounding box center [460, 133] width 54 height 20
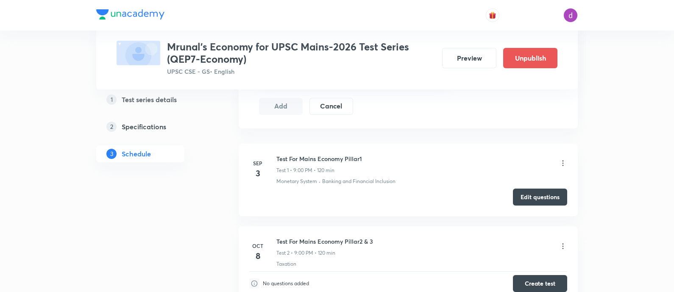
click at [562, 159] on icon at bounding box center [563, 163] width 8 height 8
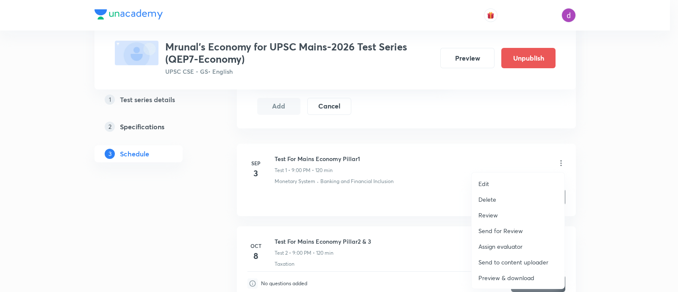
click at [499, 245] on p "Assign evaluator" at bounding box center [501, 246] width 44 height 9
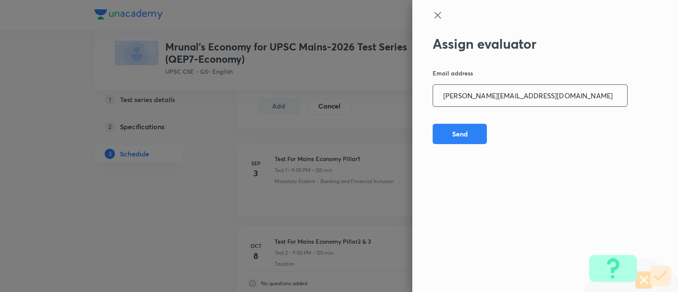
click at [541, 91] on input "[PERSON_NAME][EMAIL_ADDRESS][DOMAIN_NAME]" at bounding box center [530, 96] width 194 height 22
paste input "sagarhirave4"
type input "[EMAIL_ADDRESS][DOMAIN_NAME]"
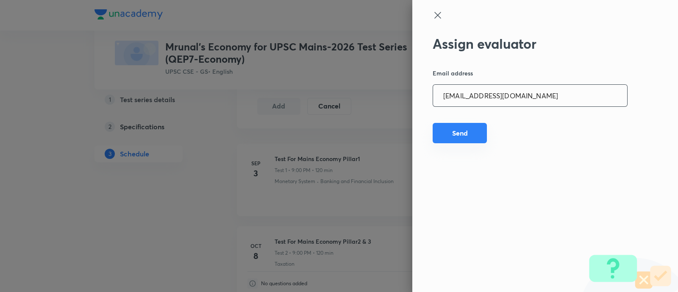
click at [463, 133] on button "Send" at bounding box center [460, 133] width 54 height 20
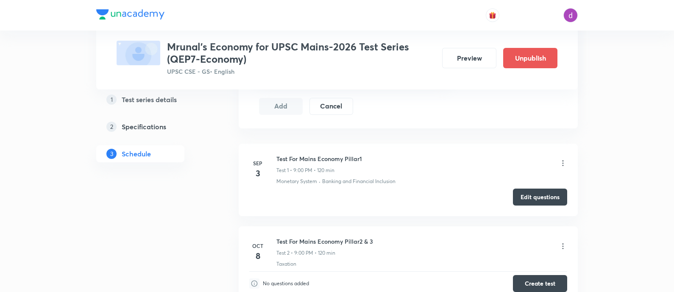
click at [565, 161] on icon at bounding box center [563, 163] width 8 height 8
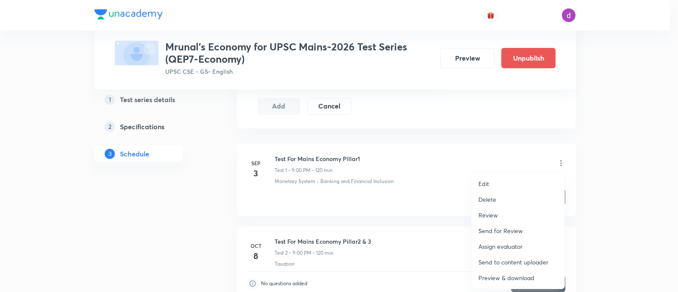
click at [508, 242] on p "Assign evaluator" at bounding box center [501, 246] width 44 height 9
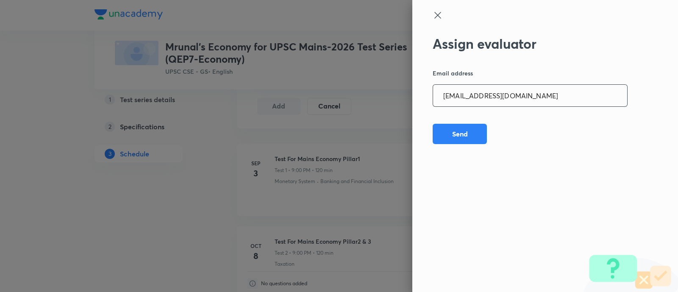
click at [539, 103] on input "[EMAIL_ADDRESS][DOMAIN_NAME]" at bounding box center [530, 96] width 194 height 22
paste input "kkshubham23"
type input "[EMAIL_ADDRESS][DOMAIN_NAME]"
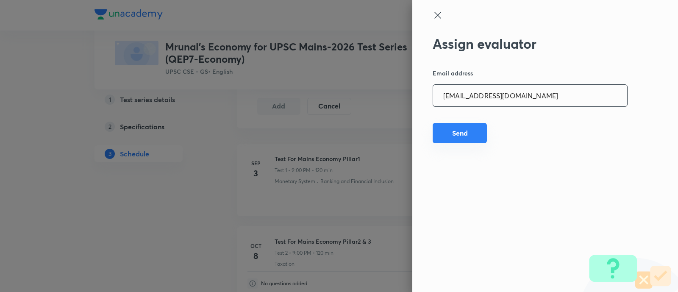
click at [455, 128] on button "Send" at bounding box center [460, 133] width 54 height 20
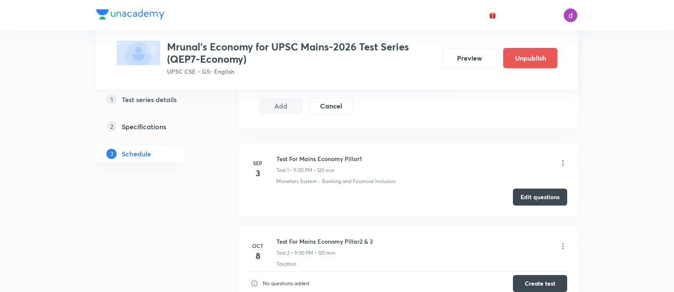
click at [562, 160] on icon at bounding box center [563, 163] width 8 height 8
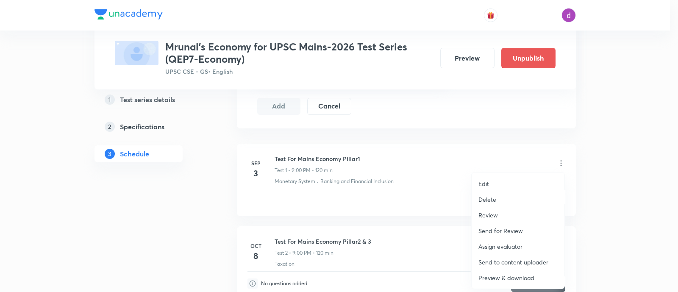
click at [500, 243] on p "Assign evaluator" at bounding box center [501, 246] width 44 height 9
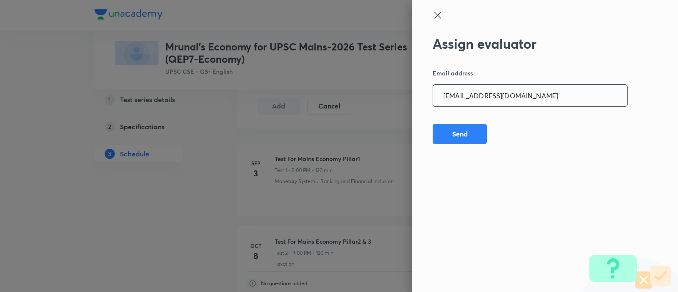
click at [538, 106] on input "[EMAIL_ADDRESS][DOMAIN_NAME]" at bounding box center [530, 96] width 194 height 22
paste input "opawar10"
type input "[EMAIL_ADDRESS][DOMAIN_NAME]"
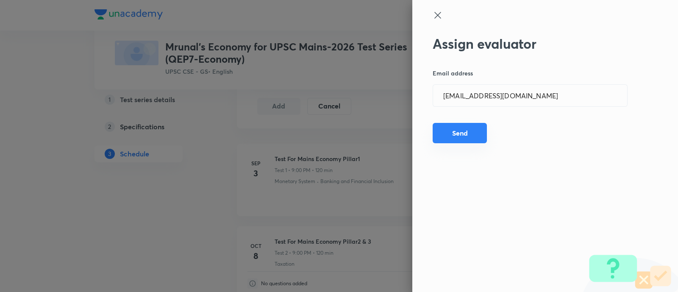
click at [473, 128] on button "Send" at bounding box center [460, 133] width 54 height 20
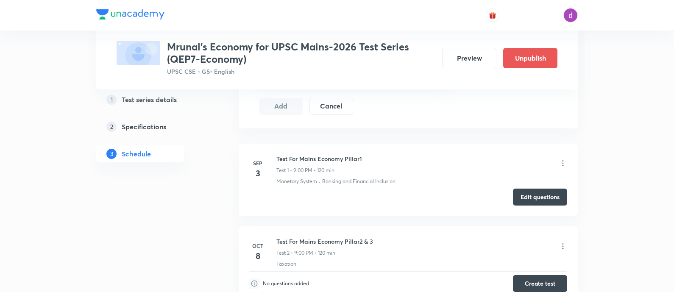
click at [560, 163] on icon at bounding box center [563, 163] width 8 height 8
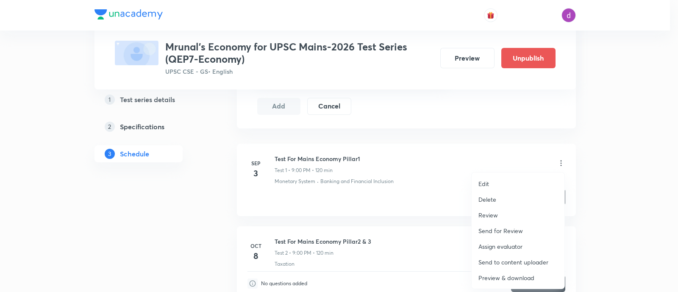
click at [498, 246] on p "Assign evaluator" at bounding box center [501, 246] width 44 height 9
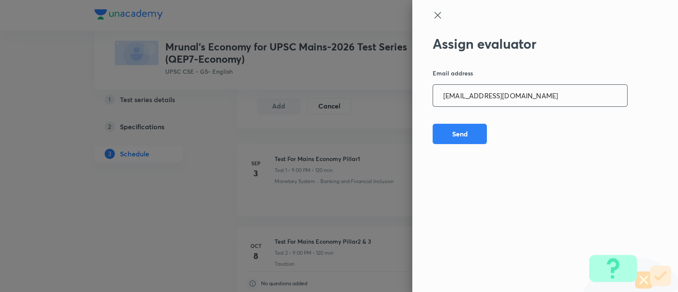
click at [526, 97] on input "[EMAIL_ADDRESS][DOMAIN_NAME]" at bounding box center [530, 96] width 194 height 22
paste input "garimasaharan21"
type input "[EMAIL_ADDRESS][DOMAIN_NAME]"
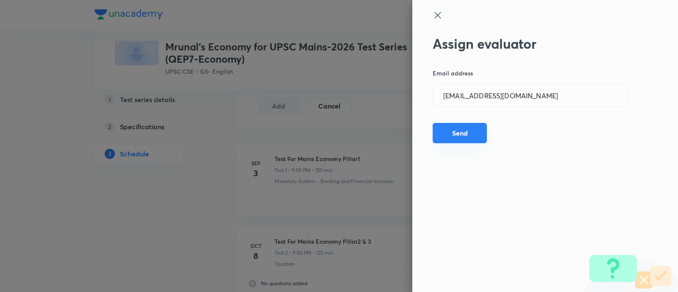
click at [447, 133] on button "Send" at bounding box center [460, 133] width 54 height 20
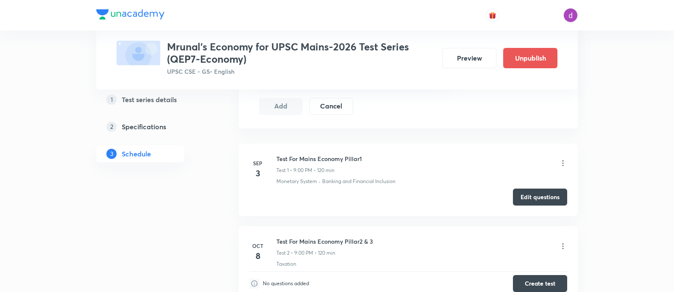
click at [562, 164] on icon at bounding box center [563, 163] width 8 height 8
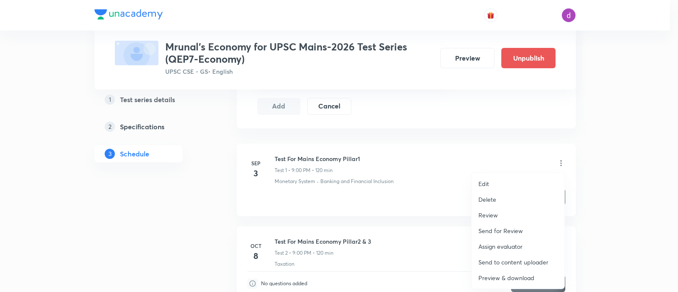
click at [495, 245] on p "Assign evaluator" at bounding box center [501, 246] width 44 height 9
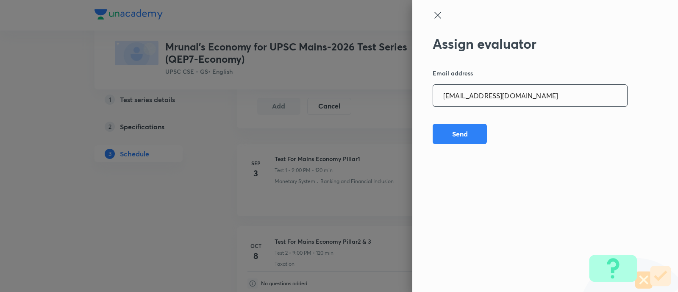
click at [551, 98] on input "[EMAIL_ADDRESS][DOMAIN_NAME]" at bounding box center [530, 96] width 194 height 22
paste input "amrimaji97"
type input "[EMAIL_ADDRESS][DOMAIN_NAME]"
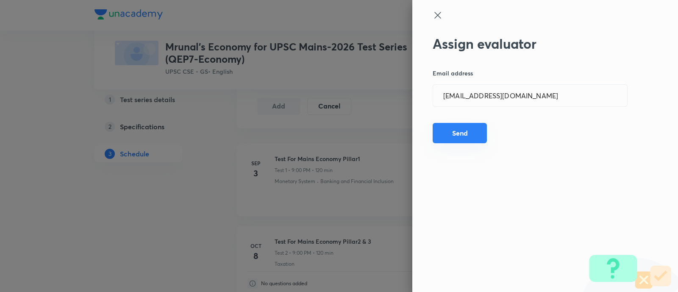
click at [460, 128] on button "Send" at bounding box center [460, 133] width 54 height 20
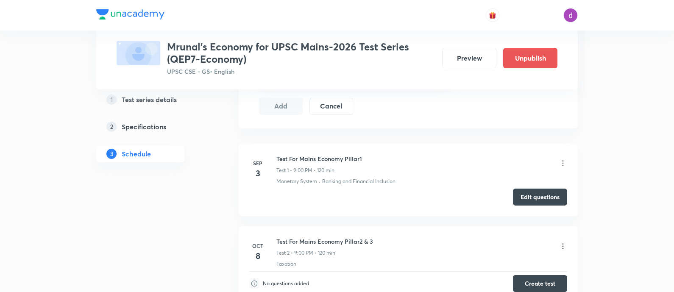
click at [561, 162] on icon at bounding box center [563, 163] width 8 height 8
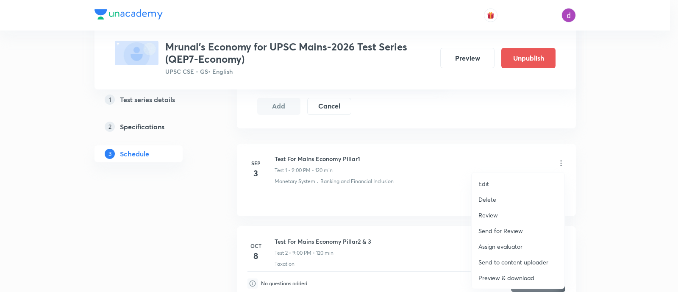
click at [516, 243] on p "Assign evaluator" at bounding box center [501, 246] width 44 height 9
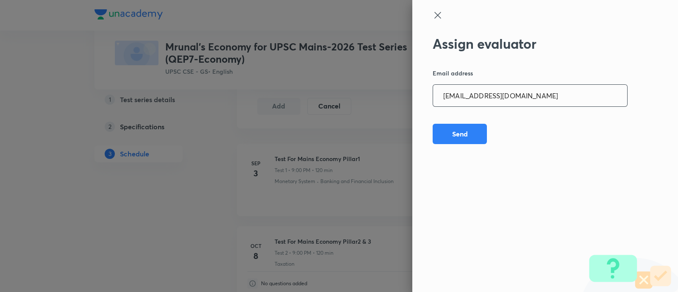
click at [527, 100] on input "[EMAIL_ADDRESS][DOMAIN_NAME]" at bounding box center [530, 96] width 194 height 22
paste input "sanjivkumarbagree"
type input "[EMAIL_ADDRESS][DOMAIN_NAME]"
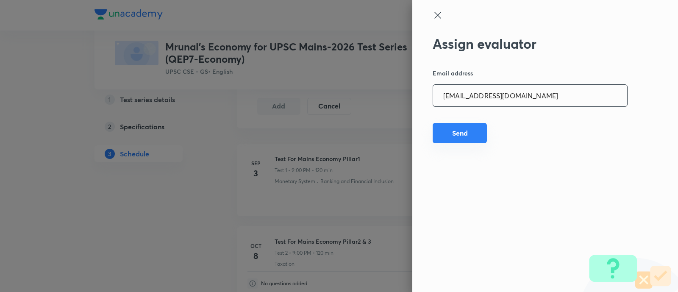
click at [446, 133] on button "Send" at bounding box center [460, 133] width 54 height 20
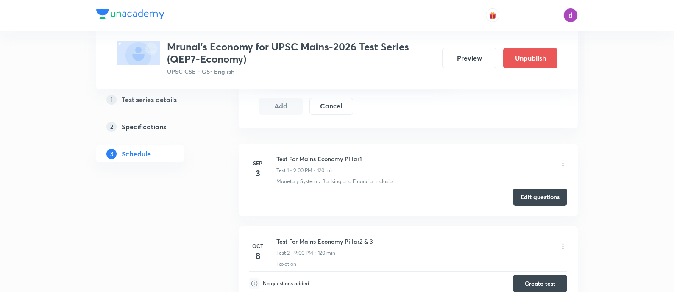
click at [563, 162] on icon at bounding box center [563, 163] width 8 height 8
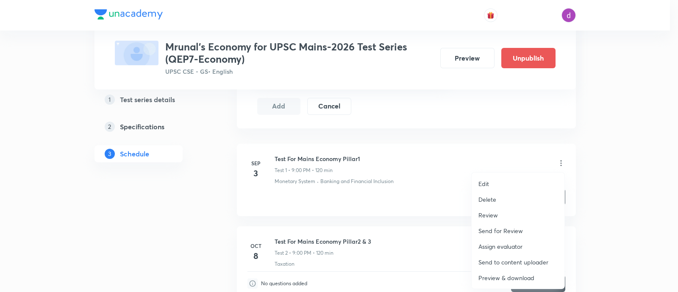
click at [484, 243] on p "Assign evaluator" at bounding box center [501, 246] width 44 height 9
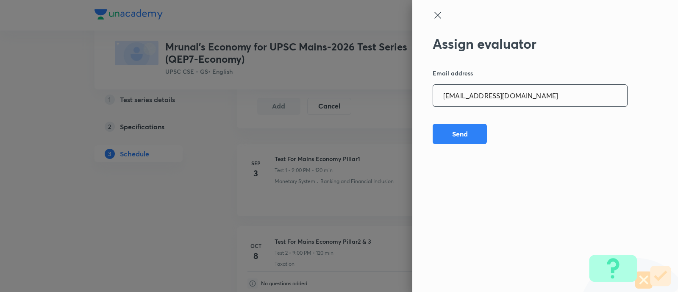
click at [538, 94] on input "[EMAIL_ADDRESS][DOMAIN_NAME]" at bounding box center [530, 96] width 194 height 22
paste input "preethihs1999"
type input "[EMAIL_ADDRESS][DOMAIN_NAME]"
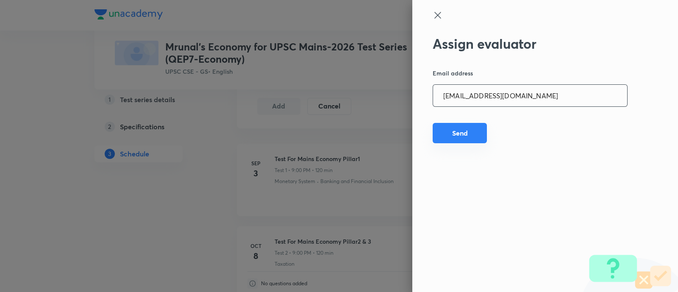
click at [470, 130] on button "Send" at bounding box center [460, 133] width 54 height 20
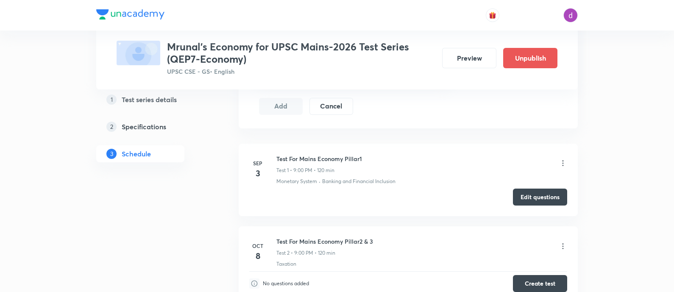
click at [566, 162] on icon at bounding box center [563, 163] width 8 height 8
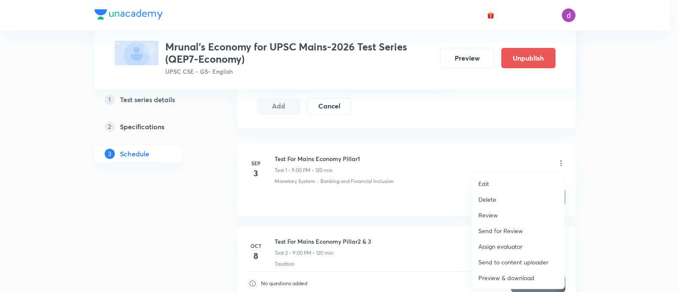
click at [486, 243] on p "Assign evaluator" at bounding box center [501, 246] width 44 height 9
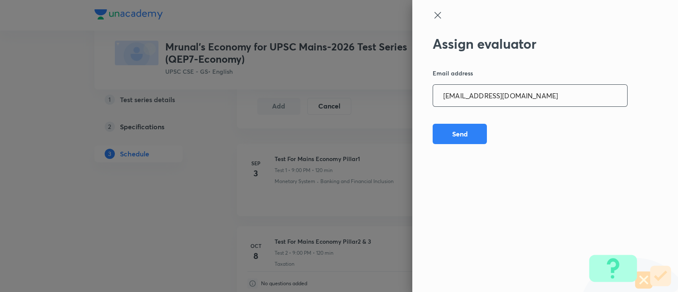
click at [527, 100] on input "[EMAIL_ADDRESS][DOMAIN_NAME]" at bounding box center [530, 96] width 194 height 22
paste input "madhusharma26506"
type input "[EMAIL_ADDRESS][DOMAIN_NAME]"
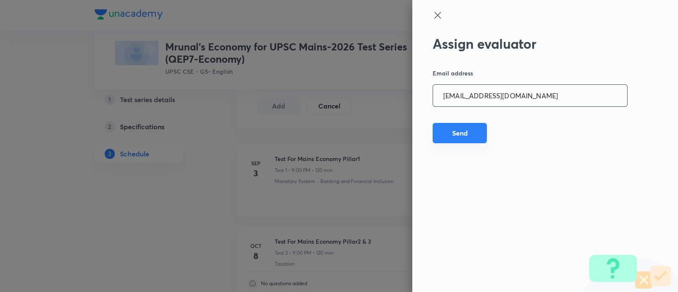
click at [461, 132] on button "Send" at bounding box center [460, 133] width 54 height 20
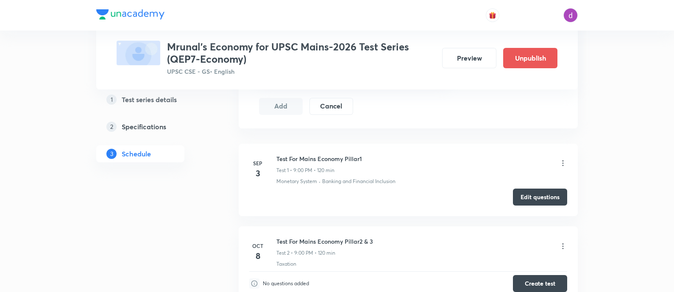
click at [562, 158] on div "Test For Mains Economy Pillar1 Test 1 • 9:00 PM • 120 min" at bounding box center [421, 164] width 291 height 20
click at [562, 164] on icon at bounding box center [563, 163] width 8 height 8
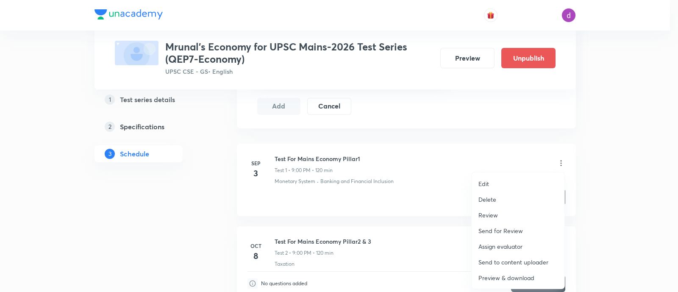
click at [499, 245] on p "Assign evaluator" at bounding box center [501, 246] width 44 height 9
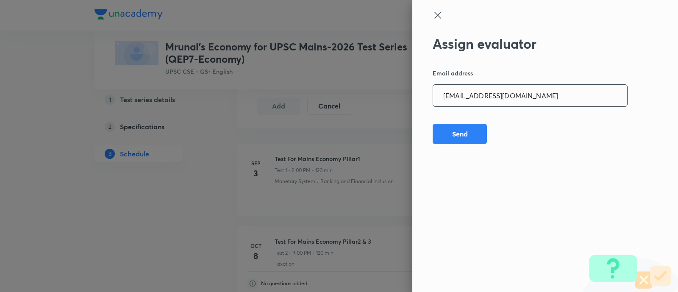
click at [549, 94] on input "[EMAIL_ADDRESS][DOMAIN_NAME]" at bounding box center [530, 96] width 194 height 22
paste input "niharikasinghchauhan125"
type input "[EMAIL_ADDRESS][DOMAIN_NAME]"
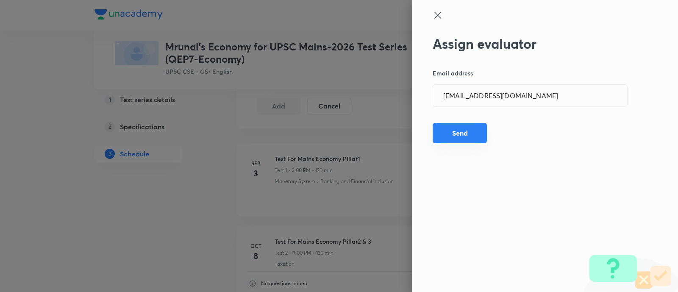
click at [462, 132] on button "Send" at bounding box center [460, 133] width 54 height 20
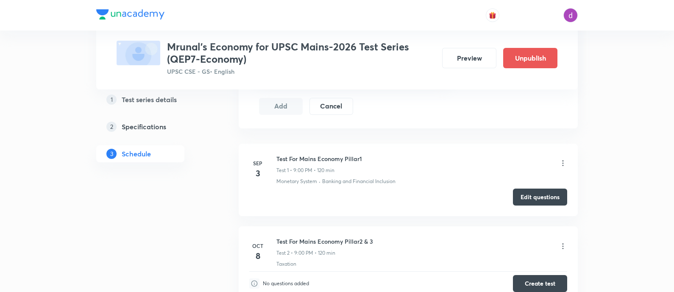
click at [561, 162] on icon at bounding box center [563, 163] width 8 height 8
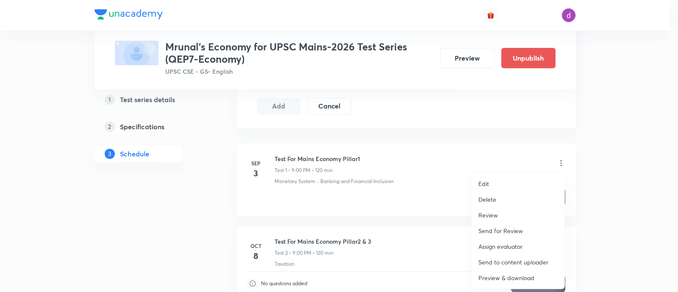
click at [502, 245] on p "Assign evaluator" at bounding box center [501, 246] width 44 height 9
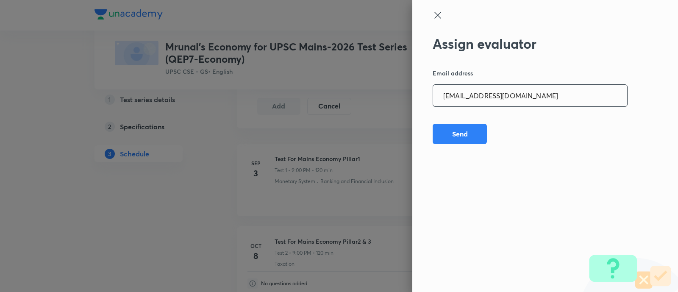
click at [546, 89] on input "[EMAIL_ADDRESS][DOMAIN_NAME]" at bounding box center [530, 96] width 194 height 22
paste input "sheetalbhambhu"
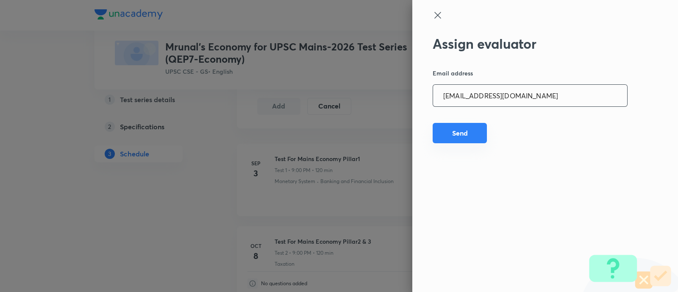
type input "[EMAIL_ADDRESS][DOMAIN_NAME]"
click at [451, 135] on button "Send" at bounding box center [460, 133] width 54 height 20
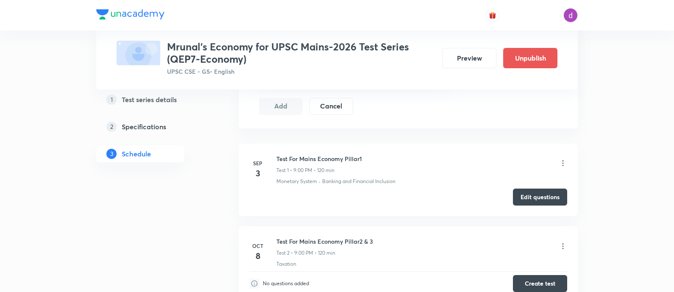
click at [564, 160] on icon at bounding box center [563, 163] width 8 height 8
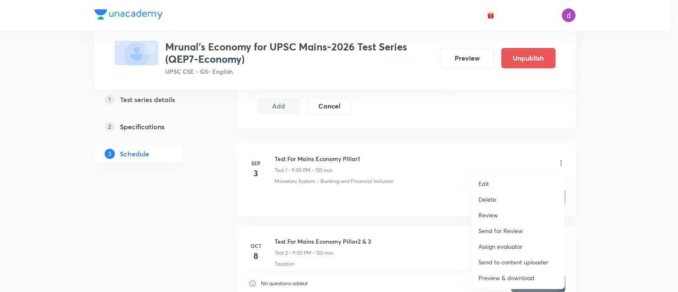
click at [494, 243] on p "Assign evaluator" at bounding box center [501, 246] width 44 height 9
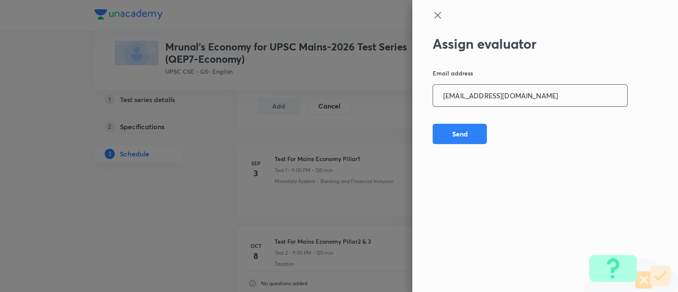
click at [546, 96] on input "[EMAIL_ADDRESS][DOMAIN_NAME]" at bounding box center [530, 96] width 194 height 22
paste input "rahulagrawal23476"
type input "[EMAIL_ADDRESS][DOMAIN_NAME]"
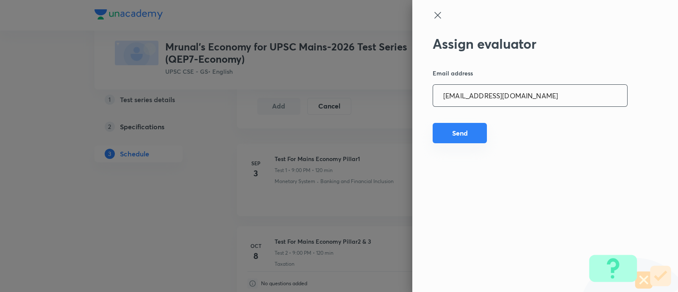
click at [464, 131] on button "Send" at bounding box center [460, 133] width 54 height 20
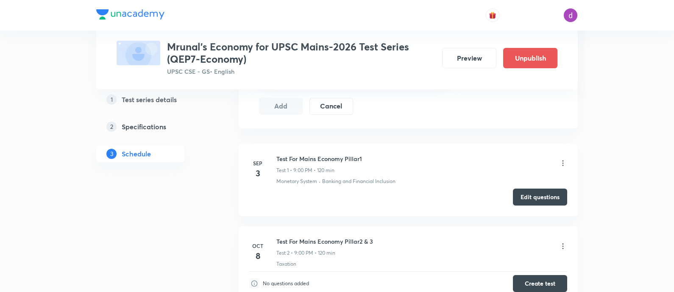
click at [562, 161] on icon at bounding box center [562, 164] width 1 height 6
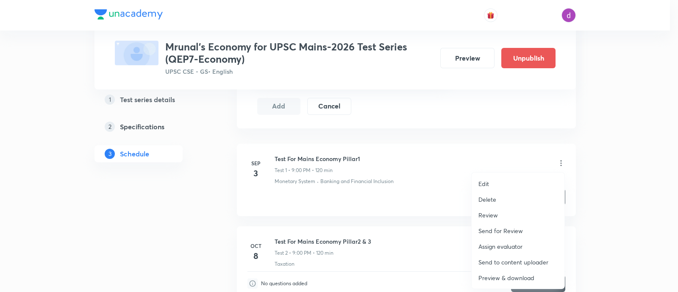
click at [504, 245] on p "Assign evaluator" at bounding box center [501, 246] width 44 height 9
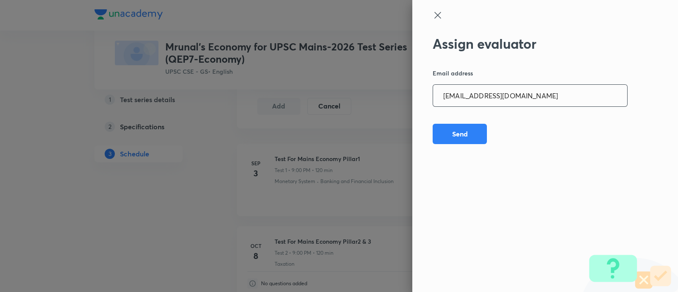
click at [540, 100] on input "[EMAIL_ADDRESS][DOMAIN_NAME]" at bounding box center [530, 96] width 194 height 22
paste input "npmainsevaluation"
type input "[EMAIL_ADDRESS][DOMAIN_NAME]"
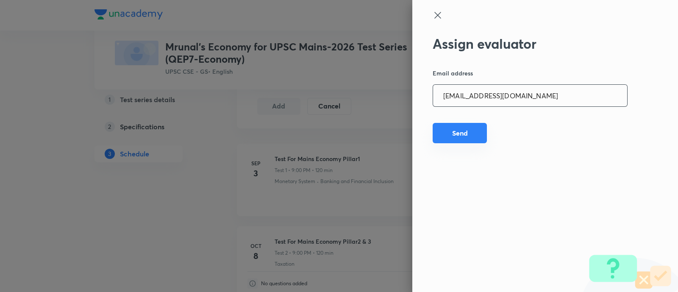
click at [468, 128] on button "Send" at bounding box center [460, 133] width 54 height 20
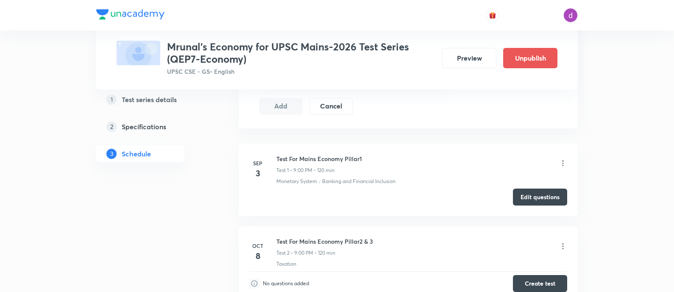
click at [562, 160] on icon at bounding box center [563, 163] width 8 height 8
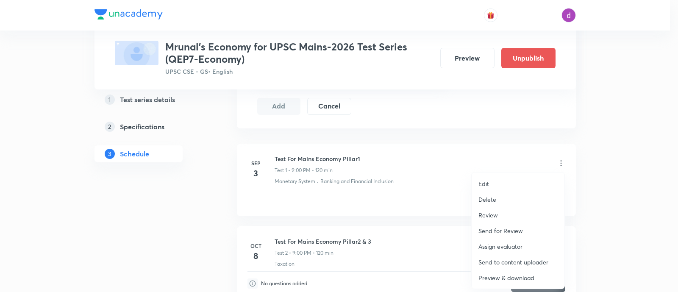
click at [501, 244] on p "Assign evaluator" at bounding box center [501, 246] width 44 height 9
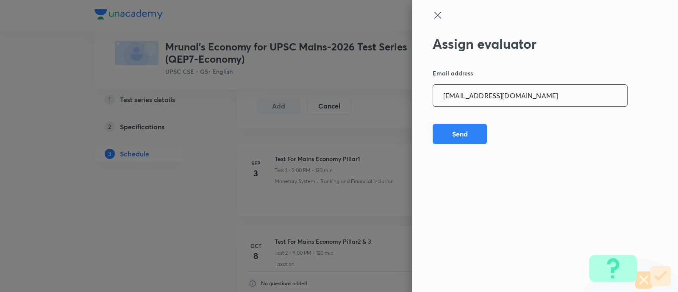
click at [549, 95] on input "[EMAIL_ADDRESS][DOMAIN_NAME]" at bounding box center [530, 96] width 194 height 22
paste input "sharuyadavias2021"
type input "[EMAIL_ADDRESS][DOMAIN_NAME]"
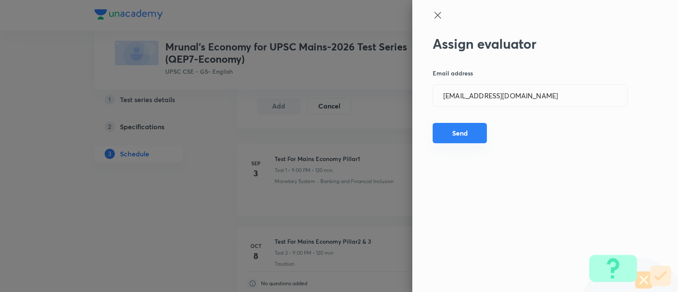
click at [454, 130] on button "Send" at bounding box center [460, 133] width 54 height 20
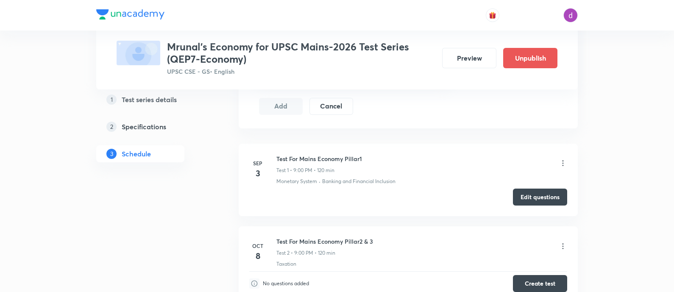
click at [564, 160] on icon at bounding box center [563, 163] width 8 height 8
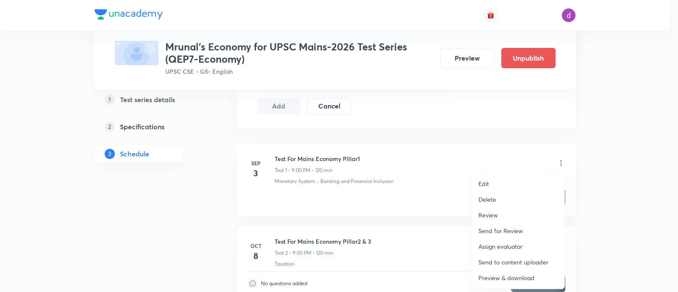
click at [504, 246] on p "Assign evaluator" at bounding box center [501, 246] width 44 height 9
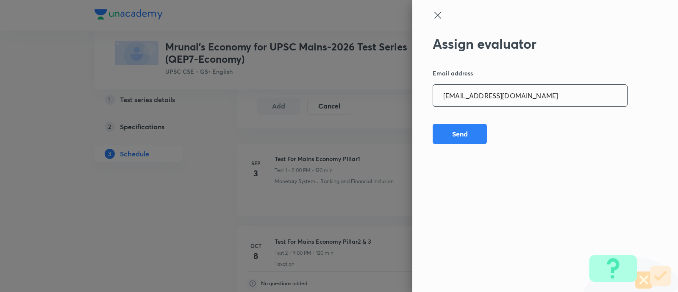
click at [555, 96] on input "[EMAIL_ADDRESS][DOMAIN_NAME]" at bounding box center [530, 96] width 194 height 22
paste input "adarshkraao"
type input "[EMAIL_ADDRESS][DOMAIN_NAME]"
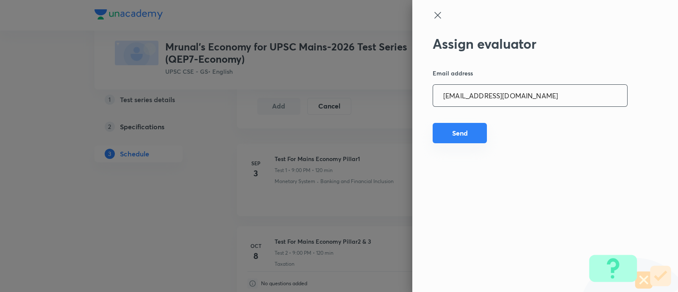
click at [453, 131] on button "Send" at bounding box center [460, 133] width 54 height 20
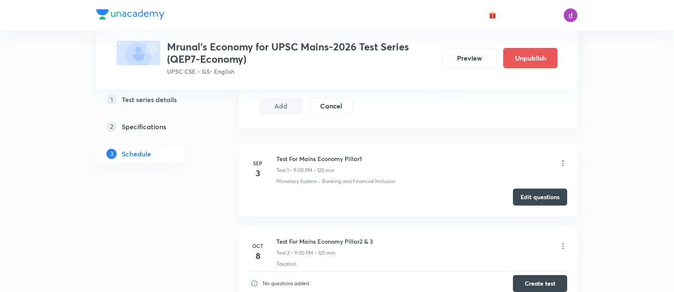
click at [562, 159] on icon at bounding box center [563, 163] width 8 height 8
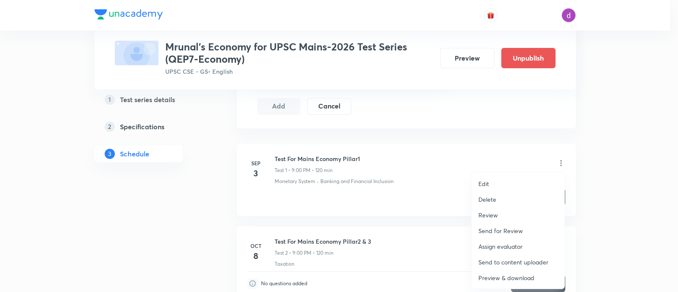
click at [495, 242] on p "Assign evaluator" at bounding box center [501, 246] width 44 height 9
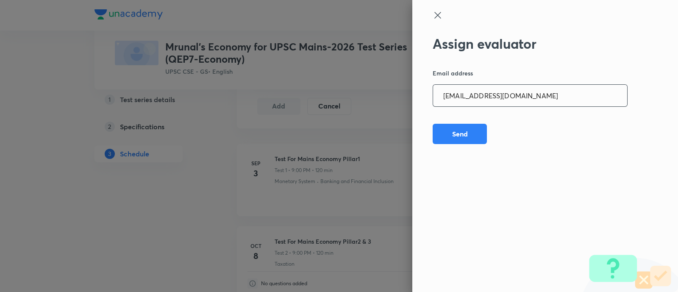
click at [536, 94] on input "[EMAIL_ADDRESS][DOMAIN_NAME]" at bounding box center [530, 96] width 194 height 22
paste input "Mailspratyush"
type input "[EMAIL_ADDRESS][DOMAIN_NAME]"
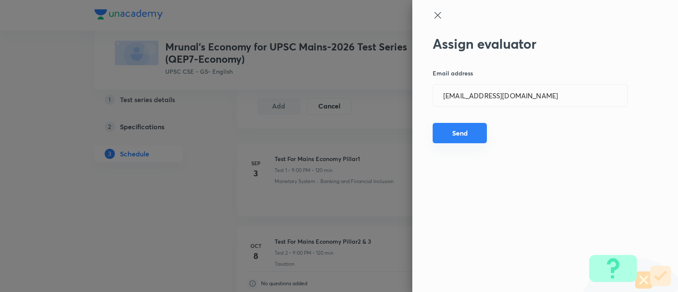
click at [459, 129] on button "Send" at bounding box center [460, 133] width 54 height 20
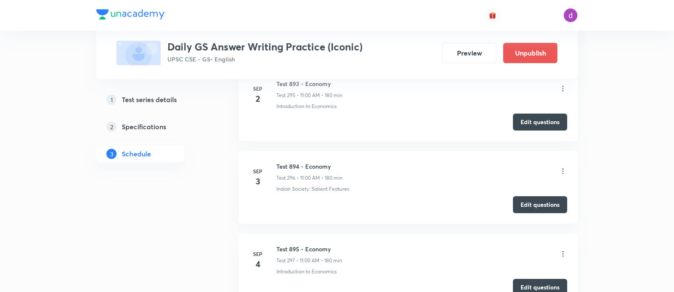
scroll to position [24728, 0]
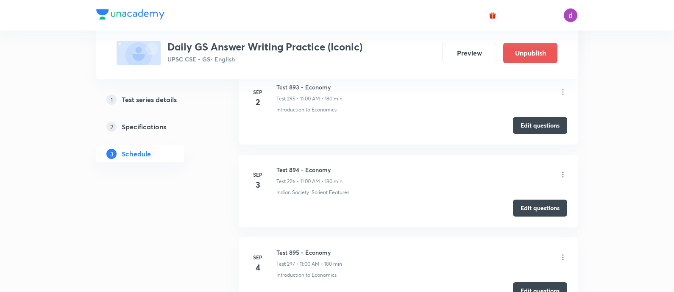
click at [562, 172] on icon at bounding box center [562, 175] width 1 height 6
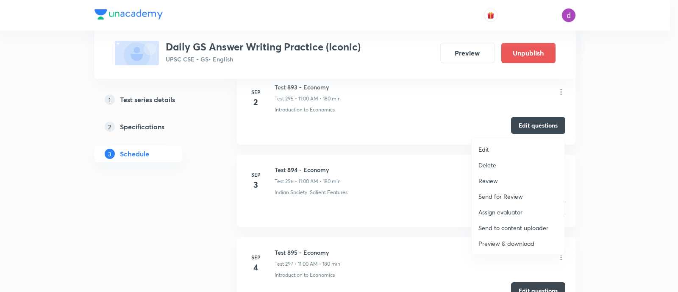
click at [494, 210] on p "Assign evaluator" at bounding box center [501, 212] width 44 height 9
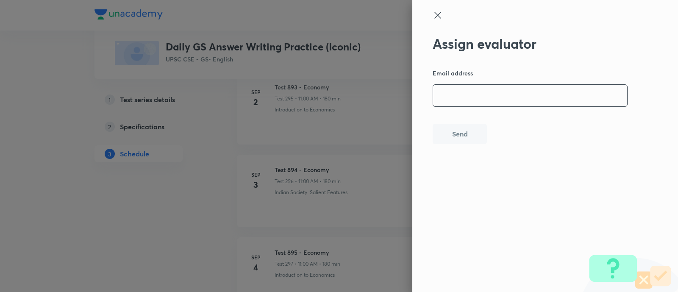
click at [495, 97] on input "email" at bounding box center [530, 96] width 194 height 22
paste input "[EMAIL_ADDRESS][DOMAIN_NAME]"
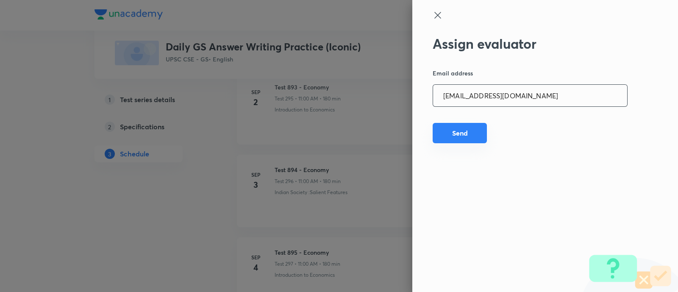
type input "[EMAIL_ADDRESS][DOMAIN_NAME]"
click at [453, 128] on button "Send" at bounding box center [460, 133] width 54 height 20
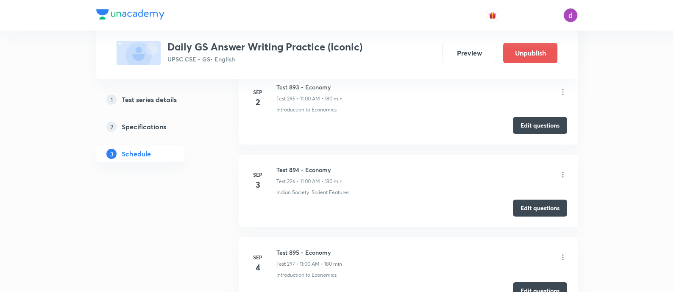
click at [562, 170] on icon at bounding box center [563, 174] width 8 height 8
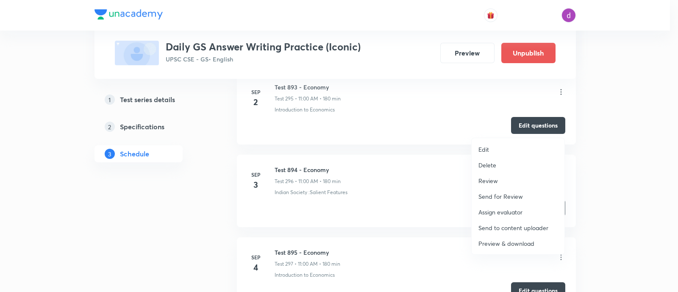
click at [496, 211] on p "Assign evaluator" at bounding box center [501, 212] width 44 height 9
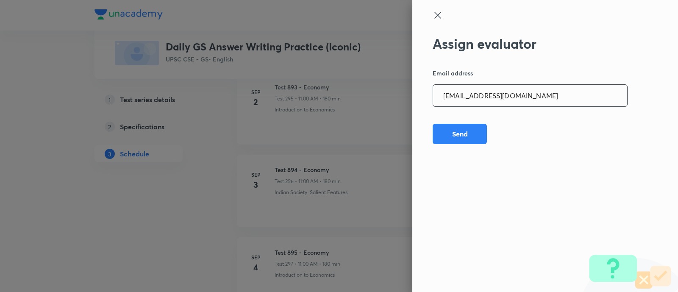
click at [522, 97] on input "[EMAIL_ADDRESS][DOMAIN_NAME]" at bounding box center [530, 96] width 194 height 22
paste input "adv.akash.kumar.pandey@g"
type input "[EMAIL_ADDRESS][DOMAIN_NAME]"
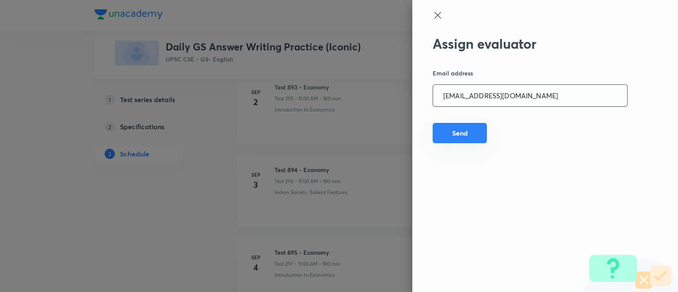
click at [459, 130] on button "Send" at bounding box center [460, 133] width 54 height 20
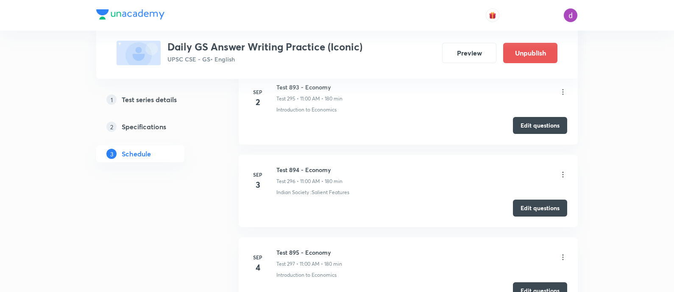
click at [561, 170] on icon at bounding box center [563, 174] width 8 height 8
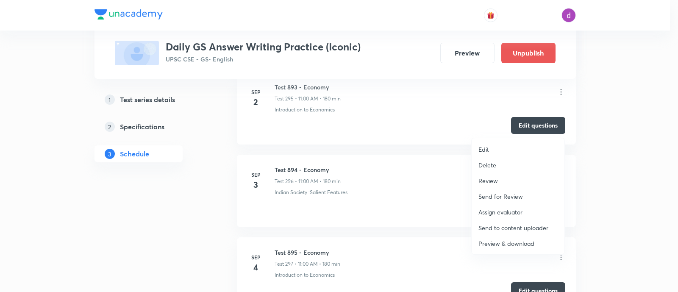
click at [497, 211] on p "Assign evaluator" at bounding box center [501, 212] width 44 height 9
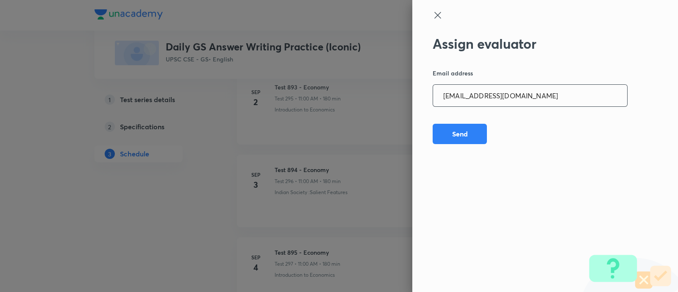
click at [559, 92] on input "[EMAIL_ADDRESS][DOMAIN_NAME]" at bounding box center [530, 96] width 194 height 22
paste input "[PERSON_NAME].ald17"
type input "[PERSON_NAME][EMAIL_ADDRESS][DOMAIN_NAME]"
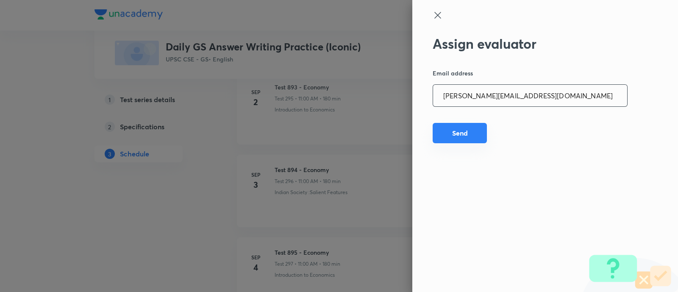
click at [469, 131] on button "Send" at bounding box center [460, 133] width 54 height 20
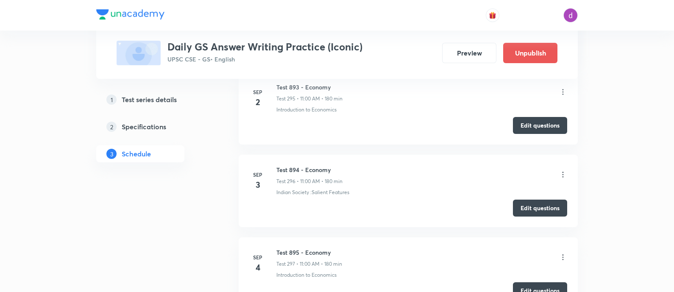
click at [564, 170] on icon at bounding box center [563, 174] width 8 height 8
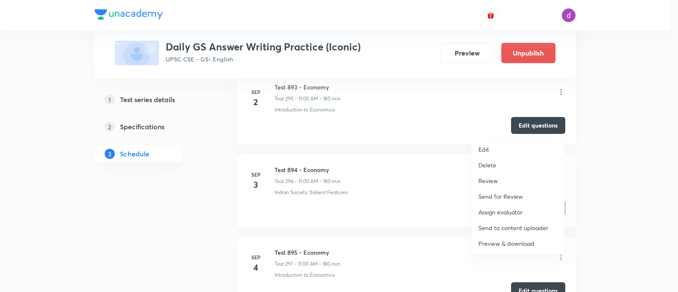
click at [515, 210] on p "Assign evaluator" at bounding box center [501, 212] width 44 height 9
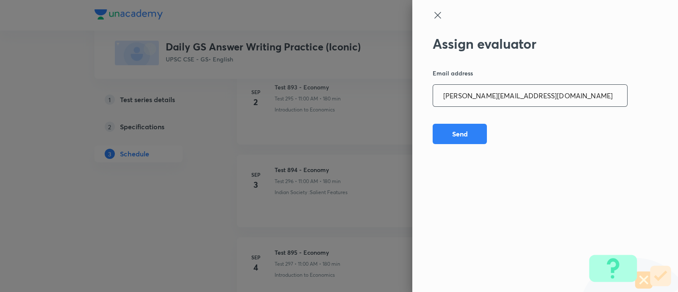
click at [540, 101] on input "[PERSON_NAME][EMAIL_ADDRESS][DOMAIN_NAME]" at bounding box center [530, 96] width 194 height 22
paste input "sagarhirave4"
type input "[EMAIL_ADDRESS][DOMAIN_NAME]"
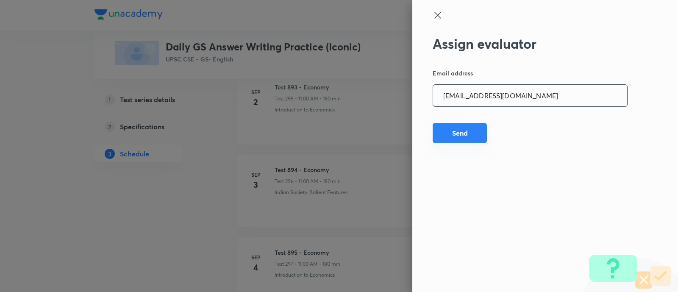
click at [460, 129] on button "Send" at bounding box center [460, 133] width 54 height 20
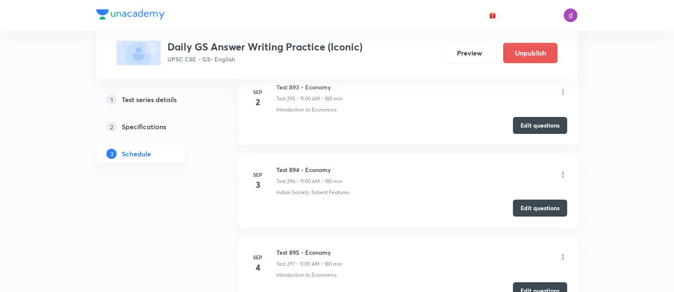
click at [564, 170] on icon at bounding box center [563, 174] width 8 height 8
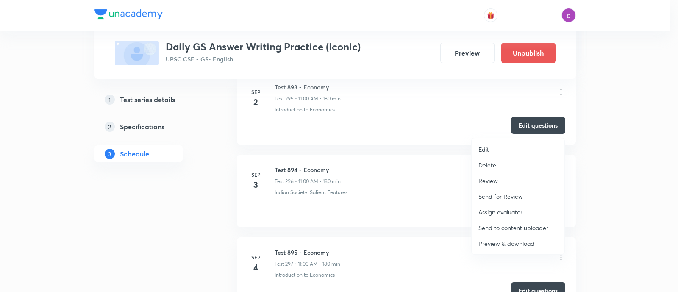
click at [487, 211] on p "Assign evaluator" at bounding box center [501, 212] width 44 height 9
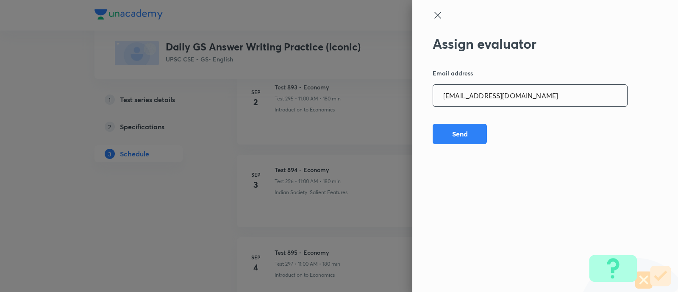
click at [512, 94] on input "[EMAIL_ADDRESS][DOMAIN_NAME]" at bounding box center [530, 96] width 194 height 22
paste input "kkshubham23"
type input "[EMAIL_ADDRESS][DOMAIN_NAME]"
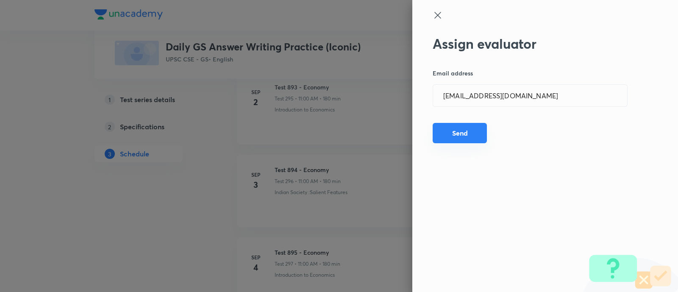
click at [447, 133] on button "Send" at bounding box center [460, 133] width 54 height 20
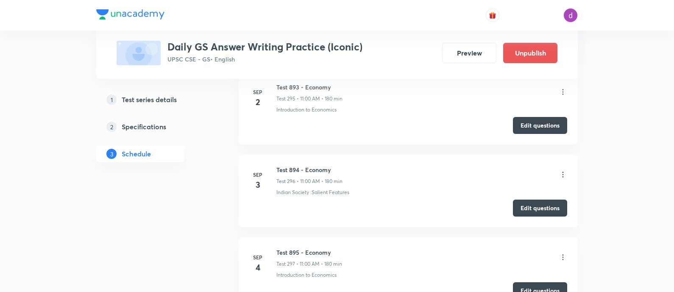
click at [563, 170] on icon at bounding box center [563, 174] width 8 height 8
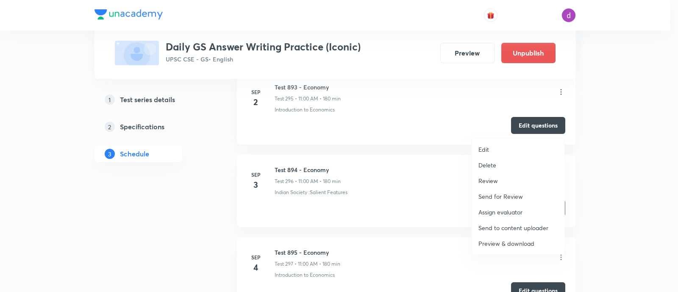
click at [506, 212] on p "Assign evaluator" at bounding box center [501, 212] width 44 height 9
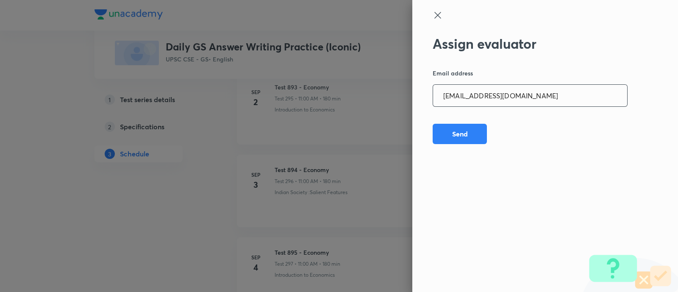
click at [546, 90] on input "[EMAIL_ADDRESS][DOMAIN_NAME]" at bounding box center [530, 96] width 194 height 22
paste input "opawar10"
type input "[EMAIL_ADDRESS][DOMAIN_NAME]"
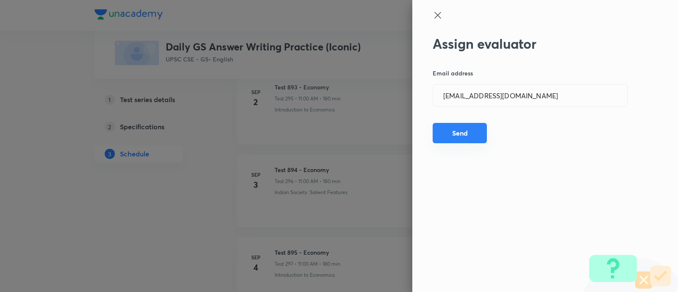
drag, startPoint x: 464, startPoint y: 133, endPoint x: 454, endPoint y: 133, distance: 10.2
click at [454, 133] on button "Send" at bounding box center [460, 133] width 54 height 20
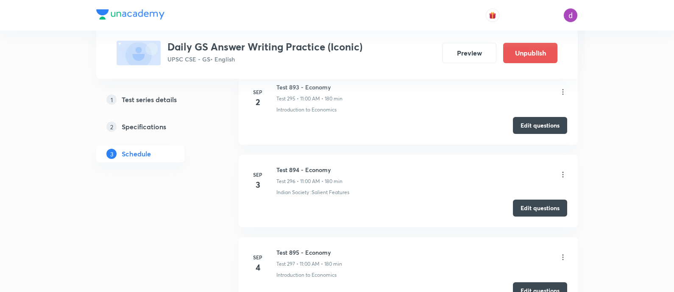
click at [563, 170] on icon at bounding box center [563, 174] width 8 height 8
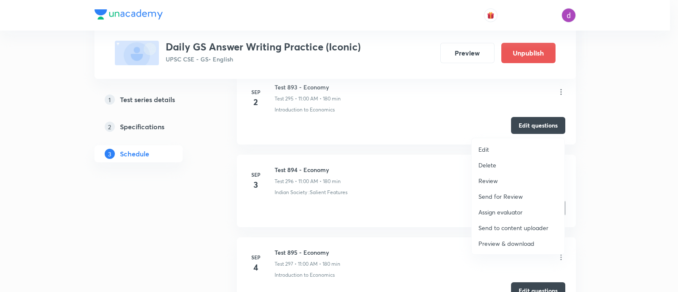
click at [507, 211] on p "Assign evaluator" at bounding box center [501, 212] width 44 height 9
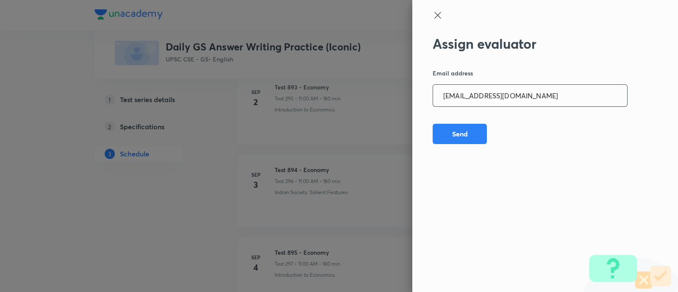
click at [533, 98] on input "[EMAIL_ADDRESS][DOMAIN_NAME]" at bounding box center [530, 96] width 194 height 22
paste input "garimasaharan21"
type input "[EMAIL_ADDRESS][DOMAIN_NAME]"
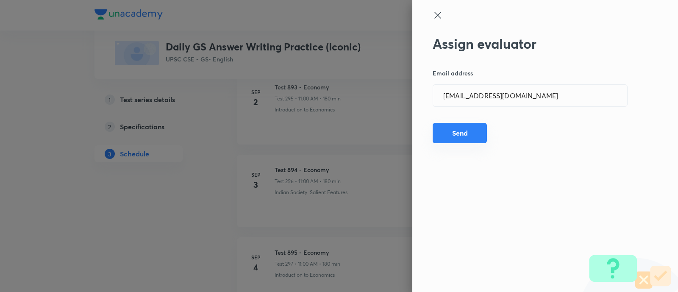
click at [466, 130] on button "Send" at bounding box center [460, 133] width 54 height 20
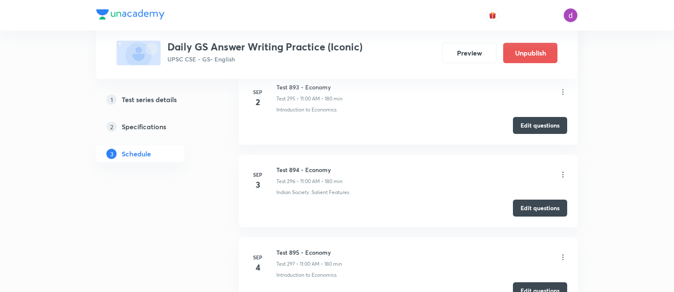
click at [564, 170] on icon at bounding box center [563, 174] width 8 height 8
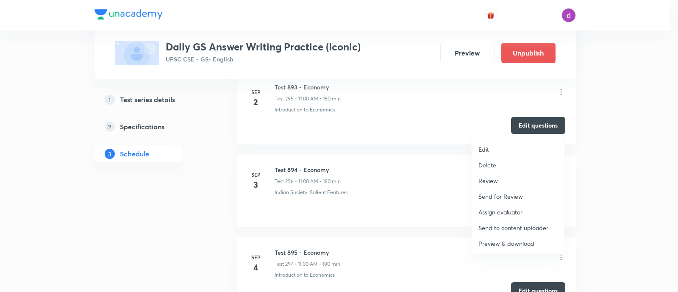
click at [513, 211] on p "Assign evaluator" at bounding box center [501, 212] width 44 height 9
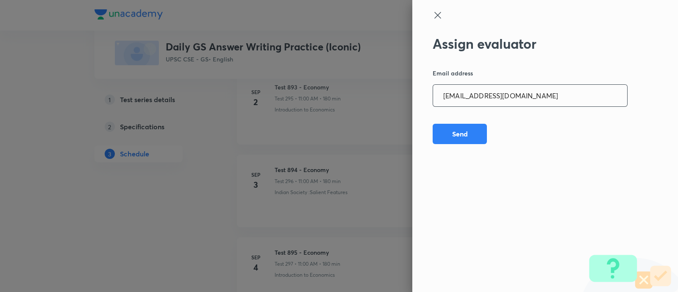
click at [542, 95] on input "[EMAIL_ADDRESS][DOMAIN_NAME]" at bounding box center [530, 96] width 194 height 22
paste input "amrimaji97"
type input "[EMAIL_ADDRESS][DOMAIN_NAME]"
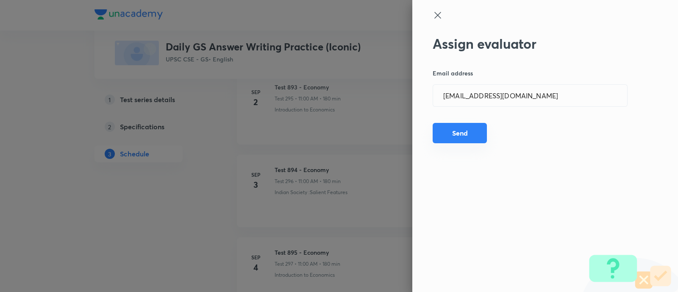
click at [465, 128] on button "Send" at bounding box center [460, 133] width 54 height 20
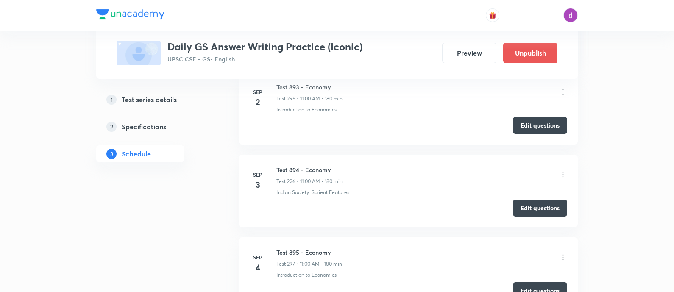
click at [564, 170] on icon at bounding box center [563, 174] width 8 height 8
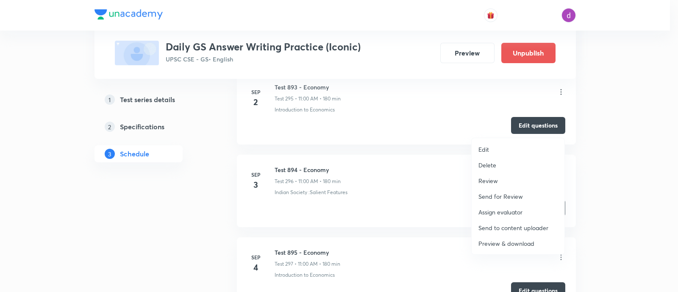
click at [486, 209] on p "Assign evaluator" at bounding box center [501, 212] width 44 height 9
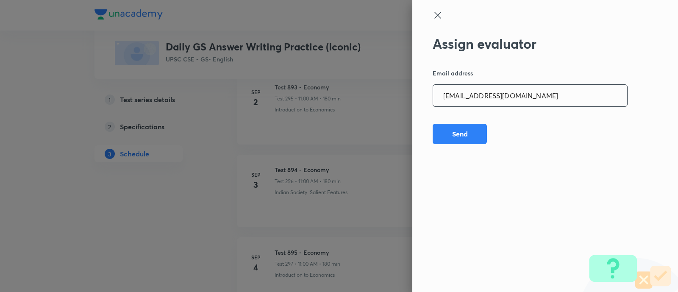
click at [514, 91] on input "[EMAIL_ADDRESS][DOMAIN_NAME]" at bounding box center [530, 96] width 194 height 22
paste input "sanjivkumarbagree"
type input "[EMAIL_ADDRESS][DOMAIN_NAME]"
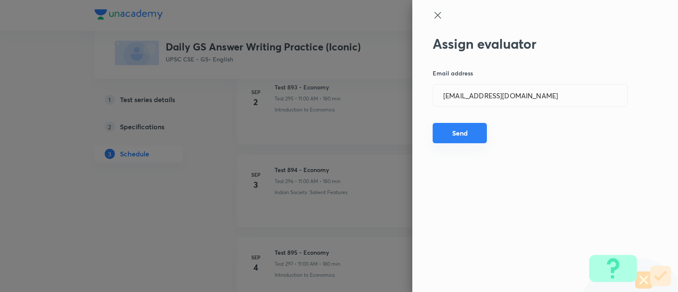
click at [454, 133] on button "Send" at bounding box center [460, 133] width 54 height 20
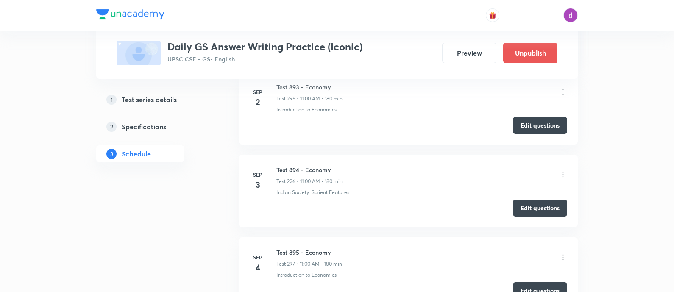
click at [564, 170] on icon at bounding box center [563, 174] width 8 height 8
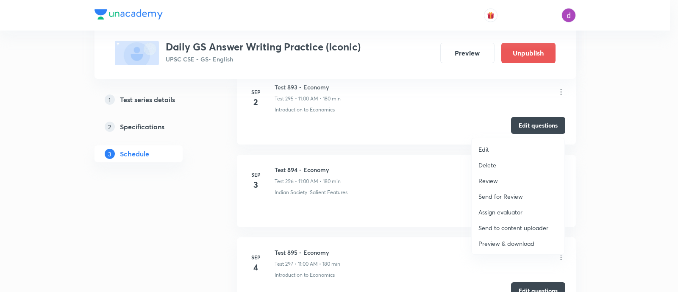
click at [504, 210] on p "Assign evaluator" at bounding box center [501, 212] width 44 height 9
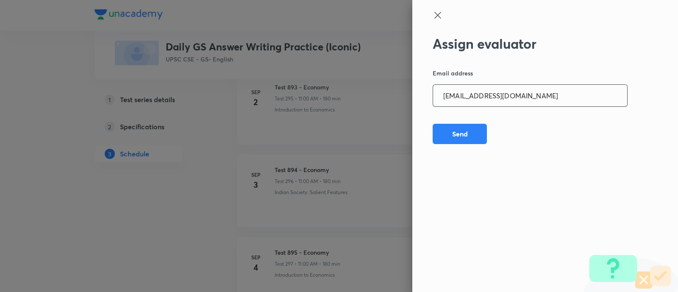
drag, startPoint x: 529, startPoint y: 100, endPoint x: 515, endPoint y: 98, distance: 14.5
click at [515, 98] on input "[EMAIL_ADDRESS][DOMAIN_NAME]" at bounding box center [530, 96] width 194 height 22
paste input "preethihs1999"
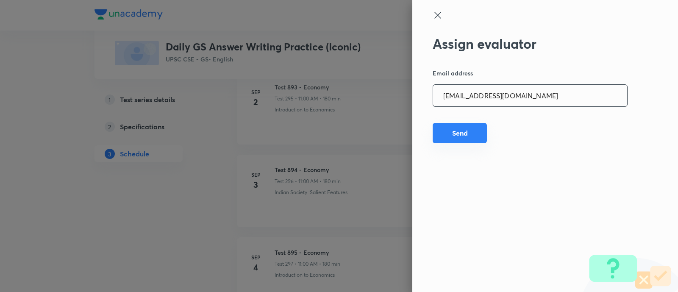
type input "[EMAIL_ADDRESS][DOMAIN_NAME]"
click at [449, 141] on button "Send" at bounding box center [460, 133] width 54 height 20
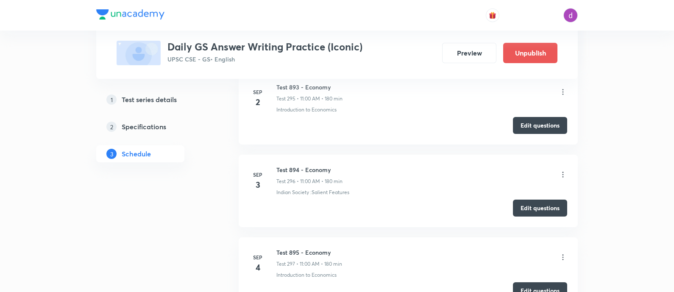
click at [564, 170] on icon at bounding box center [563, 174] width 8 height 8
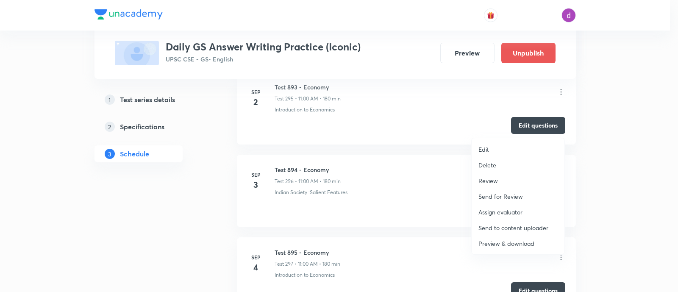
click at [509, 210] on p "Assign evaluator" at bounding box center [501, 212] width 44 height 9
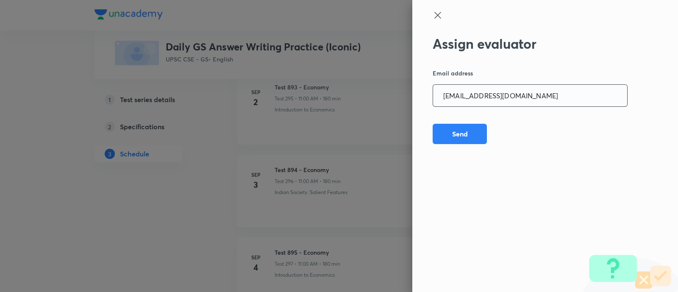
click at [501, 89] on input "[EMAIL_ADDRESS][DOMAIN_NAME]" at bounding box center [530, 96] width 194 height 22
paste input "madhusharma26506"
type input "[EMAIL_ADDRESS][DOMAIN_NAME]"
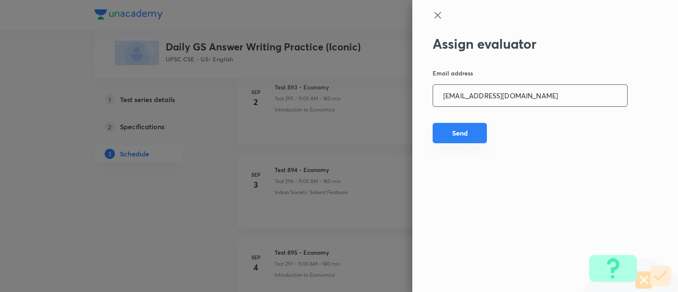
click at [465, 131] on button "Send" at bounding box center [460, 133] width 54 height 20
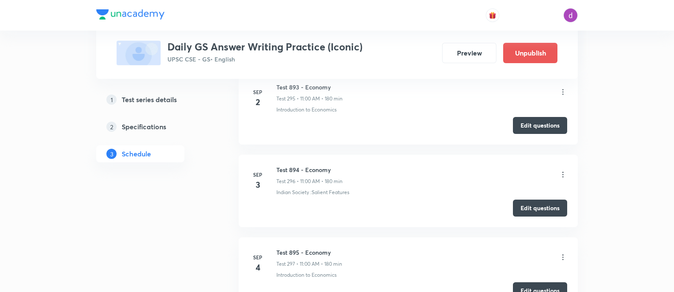
click at [560, 170] on icon at bounding box center [563, 174] width 8 height 8
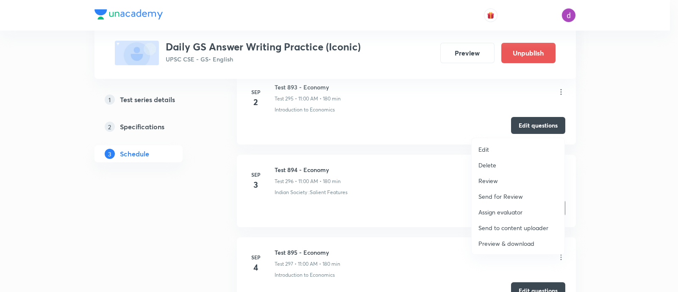
click at [490, 211] on p "Assign evaluator" at bounding box center [501, 212] width 44 height 9
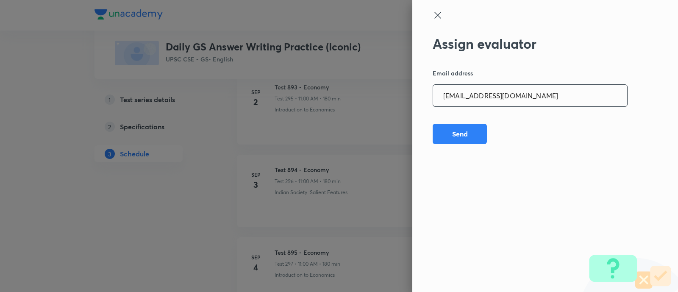
click at [545, 100] on input "[EMAIL_ADDRESS][DOMAIN_NAME]" at bounding box center [530, 96] width 194 height 22
paste input "niharikasinghchauhan125"
type input "[EMAIL_ADDRESS][DOMAIN_NAME]"
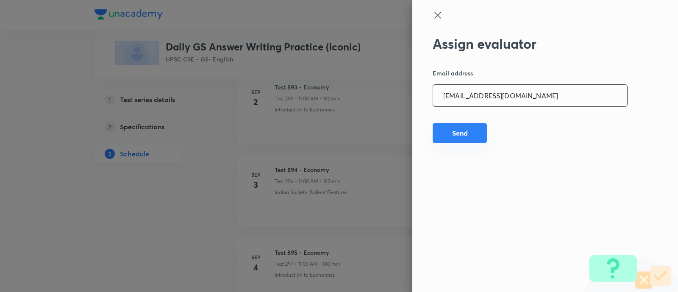
click at [468, 132] on button "Send" at bounding box center [460, 133] width 54 height 20
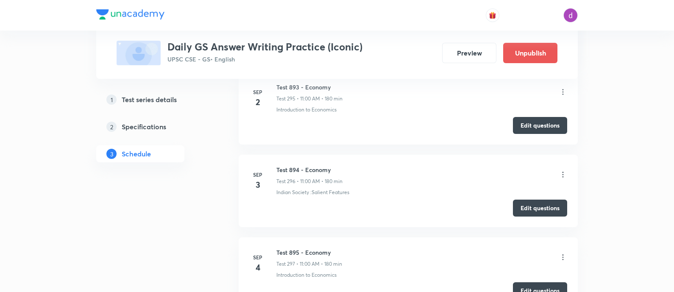
click at [561, 170] on icon at bounding box center [563, 174] width 8 height 8
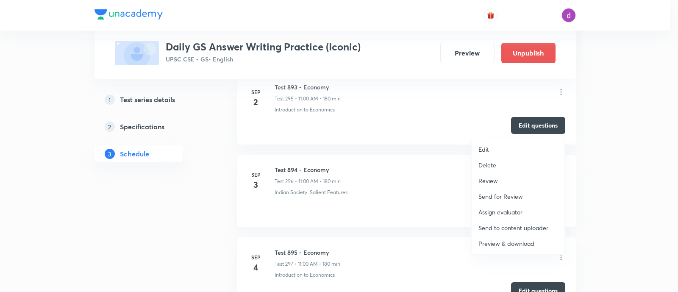
click at [501, 208] on p "Assign evaluator" at bounding box center [501, 212] width 44 height 9
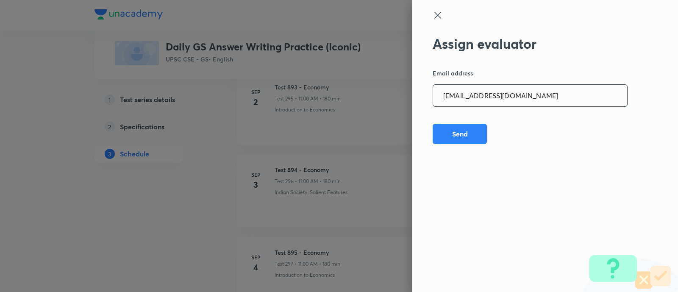
click at [550, 96] on input "[EMAIL_ADDRESS][DOMAIN_NAME]" at bounding box center [530, 96] width 194 height 22
paste input "sheetalbhambhu"
type input "[EMAIL_ADDRESS][DOMAIN_NAME]"
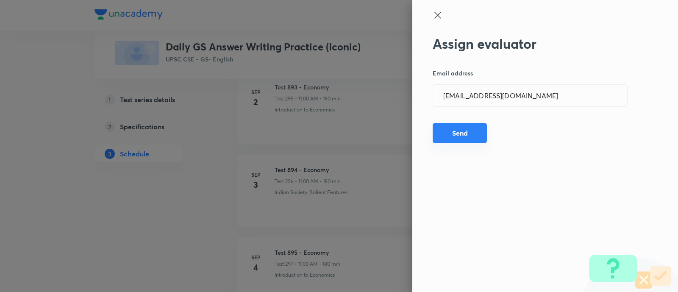
click at [462, 131] on button "Send" at bounding box center [460, 133] width 54 height 20
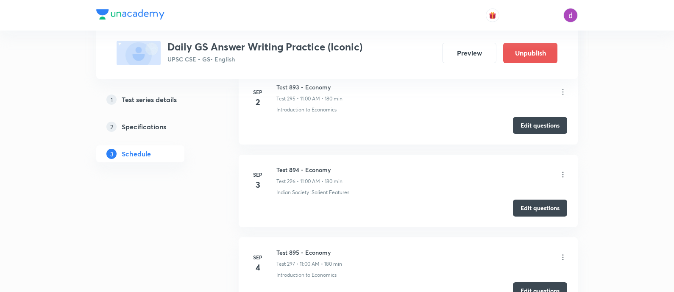
click at [564, 170] on icon at bounding box center [563, 174] width 8 height 8
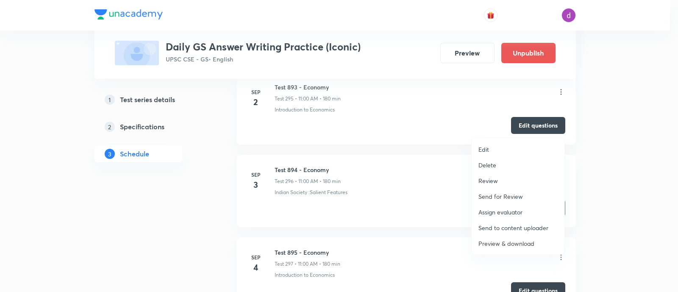
click at [509, 207] on li "Assign evaluator" at bounding box center [518, 212] width 93 height 16
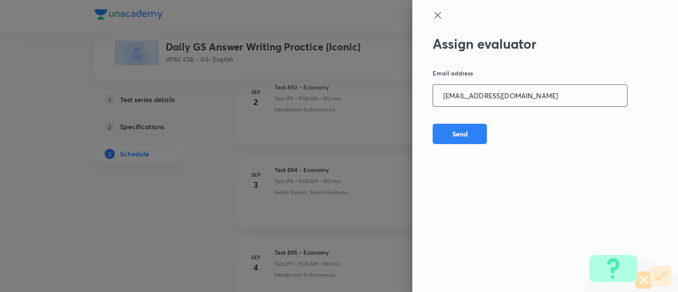
click at [534, 103] on input "[EMAIL_ADDRESS][DOMAIN_NAME]" at bounding box center [530, 96] width 194 height 22
paste input "rahulagrawal23476"
type input "[EMAIL_ADDRESS][DOMAIN_NAME]"
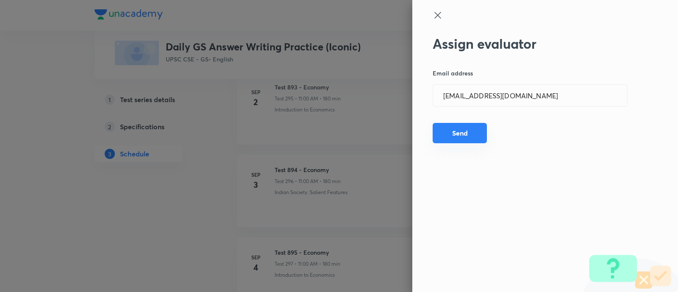
click at [454, 132] on button "Send" at bounding box center [460, 133] width 54 height 20
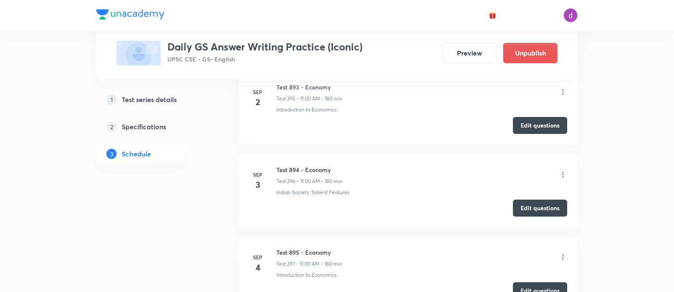
click at [563, 170] on icon at bounding box center [563, 174] width 8 height 8
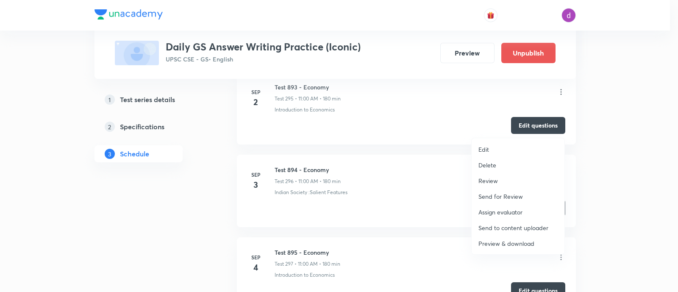
click at [504, 211] on p "Assign evaluator" at bounding box center [501, 212] width 44 height 9
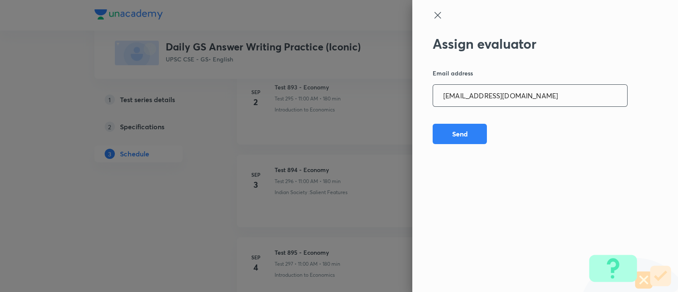
click at [551, 95] on input "[EMAIL_ADDRESS][DOMAIN_NAME]" at bounding box center [530, 96] width 194 height 22
paste input "npmainsevaluation"
type input "[EMAIL_ADDRESS][DOMAIN_NAME]"
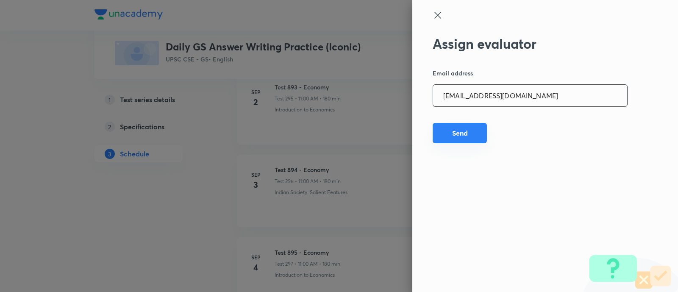
click at [460, 134] on button "Send" at bounding box center [460, 133] width 54 height 20
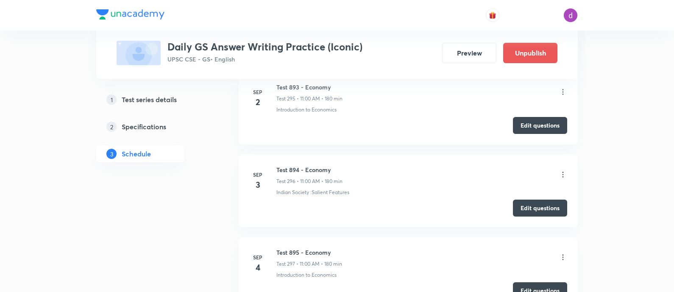
click at [562, 170] on icon at bounding box center [563, 174] width 8 height 8
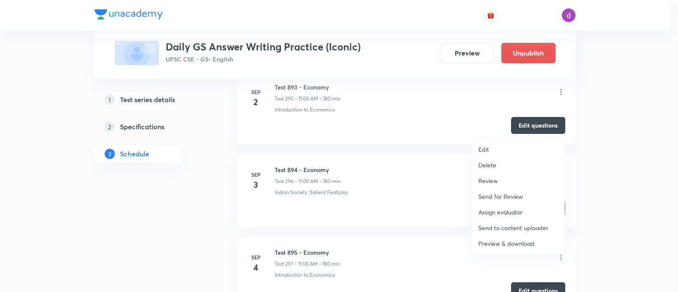
click at [504, 209] on p "Assign evaluator" at bounding box center [501, 212] width 44 height 9
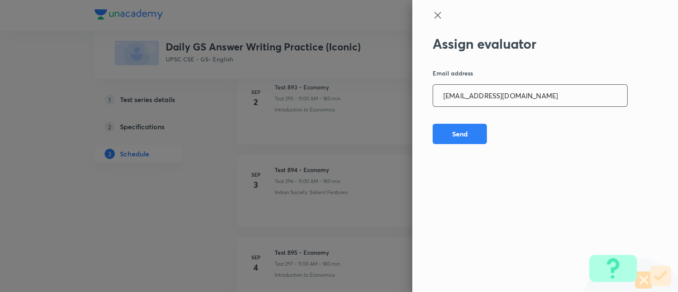
click at [540, 103] on input "[EMAIL_ADDRESS][DOMAIN_NAME]" at bounding box center [530, 96] width 194 height 22
paste input "sharuyadavias2021"
type input "[EMAIL_ADDRESS][DOMAIN_NAME]"
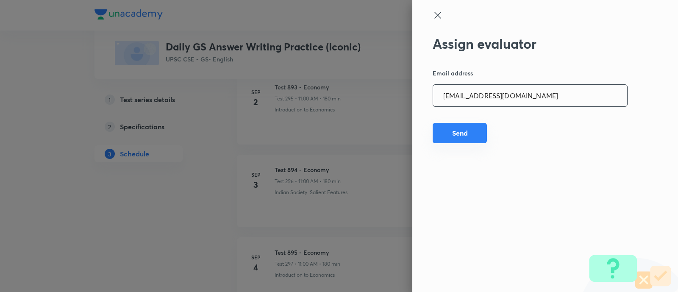
click at [459, 130] on button "Send" at bounding box center [460, 133] width 54 height 20
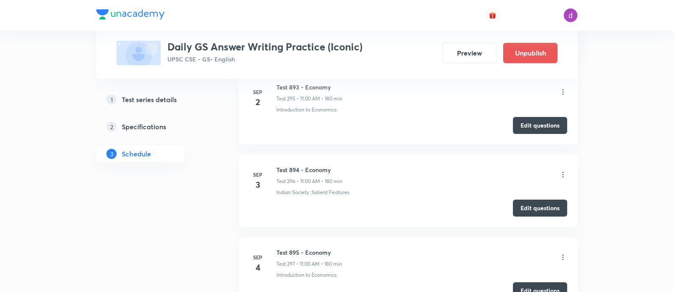
click at [563, 170] on icon at bounding box center [563, 174] width 8 height 8
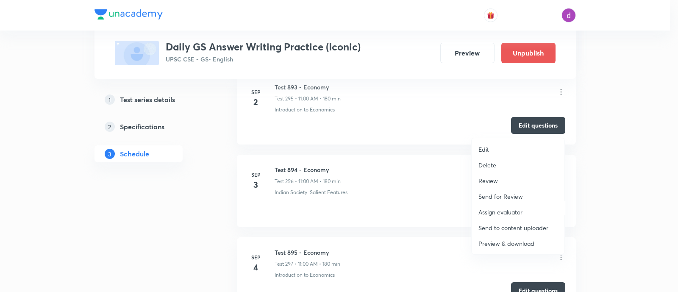
click at [496, 209] on p "Assign evaluator" at bounding box center [501, 212] width 44 height 9
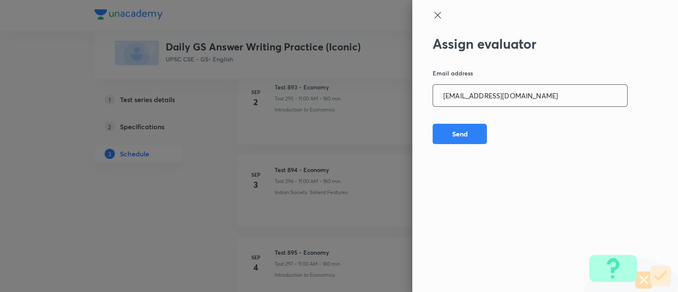
click at [541, 94] on input "[EMAIL_ADDRESS][DOMAIN_NAME]" at bounding box center [530, 96] width 194 height 22
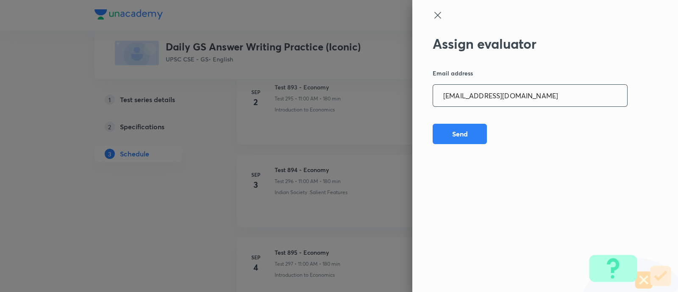
click at [541, 94] on input "[EMAIL_ADDRESS][DOMAIN_NAME]" at bounding box center [530, 96] width 194 height 22
paste input "adarshkraao"
type input "[EMAIL_ADDRESS][DOMAIN_NAME]"
click at [459, 130] on button "Send" at bounding box center [460, 133] width 54 height 20
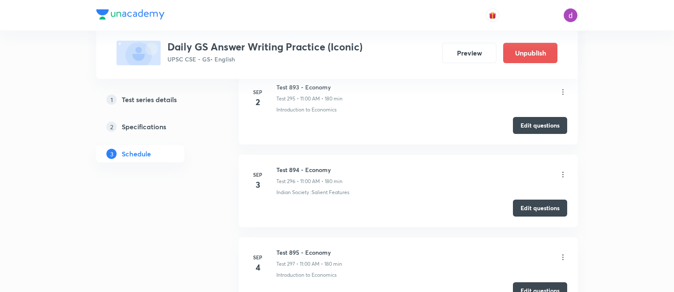
click at [564, 170] on icon at bounding box center [563, 174] width 8 height 8
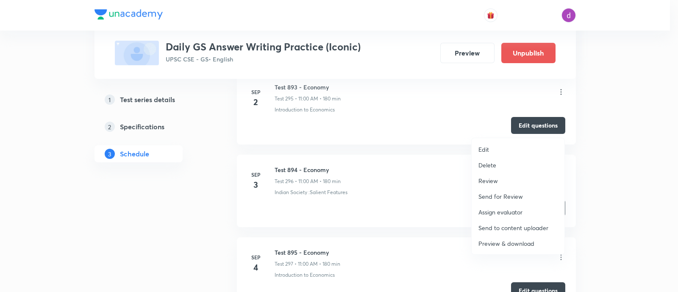
click at [496, 211] on p "Assign evaluator" at bounding box center [501, 212] width 44 height 9
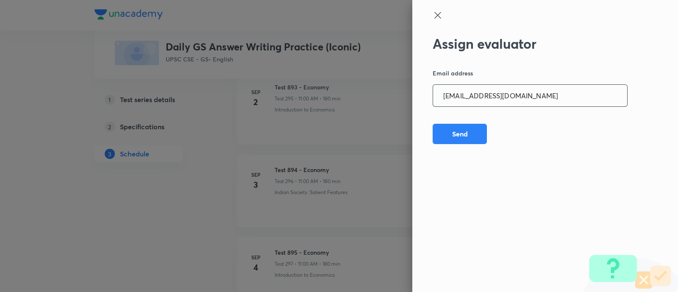
click at [529, 97] on input "[EMAIL_ADDRESS][DOMAIN_NAME]" at bounding box center [530, 96] width 194 height 22
paste input "Mailspratyush"
type input "[EMAIL_ADDRESS][DOMAIN_NAME]"
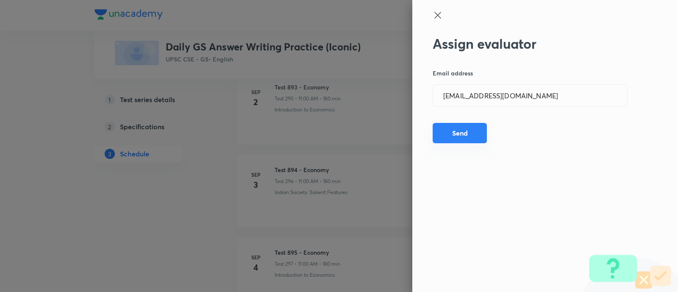
click at [451, 129] on button "Send" at bounding box center [460, 133] width 54 height 20
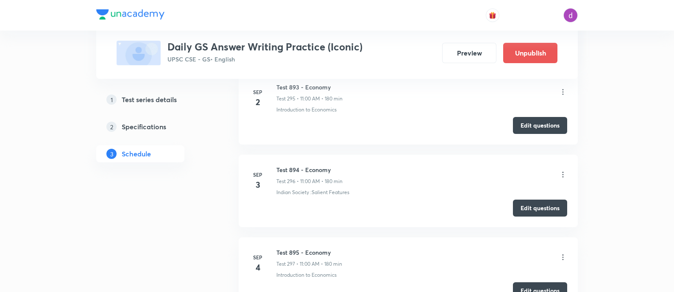
click at [305, 165] on h6 "Test 894 - Economy" at bounding box center [309, 169] width 66 height 9
copy h6 "Test 894 - Economy"
